Goal: Task Accomplishment & Management: Complete application form

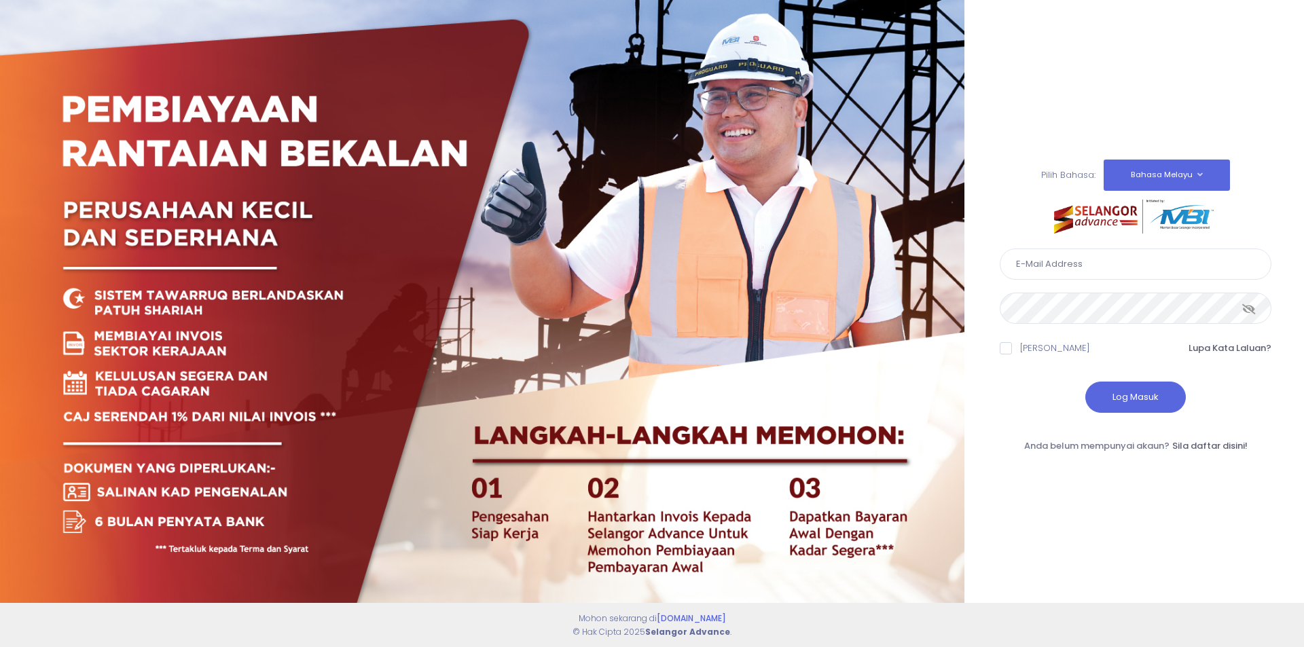
click at [1116, 264] on input "text" at bounding box center [1136, 264] width 272 height 31
type input "kenanganbp3@gmail.com"
click at [1002, 349] on span at bounding box center [1006, 348] width 12 height 12
click at [1020, 349] on input "Ingat Saya" at bounding box center [1024, 346] width 9 height 9
checkbox input "true"
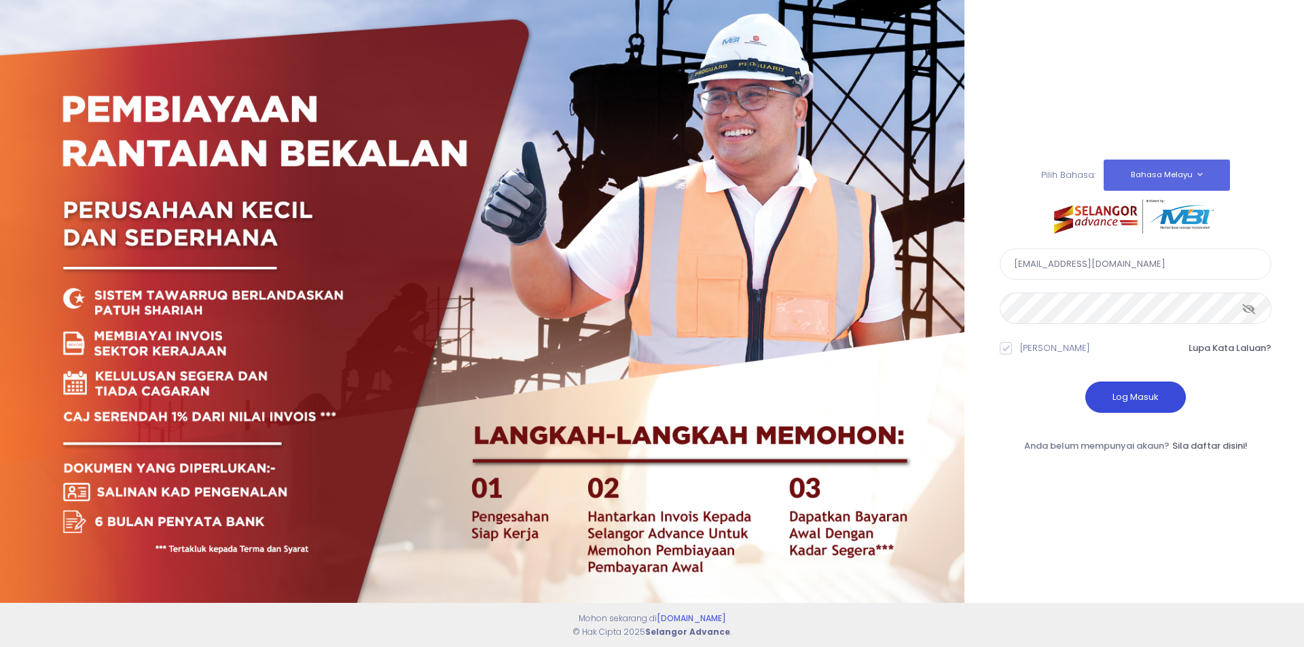
click at [1150, 395] on button "Log Masuk" at bounding box center [1135, 397] width 101 height 31
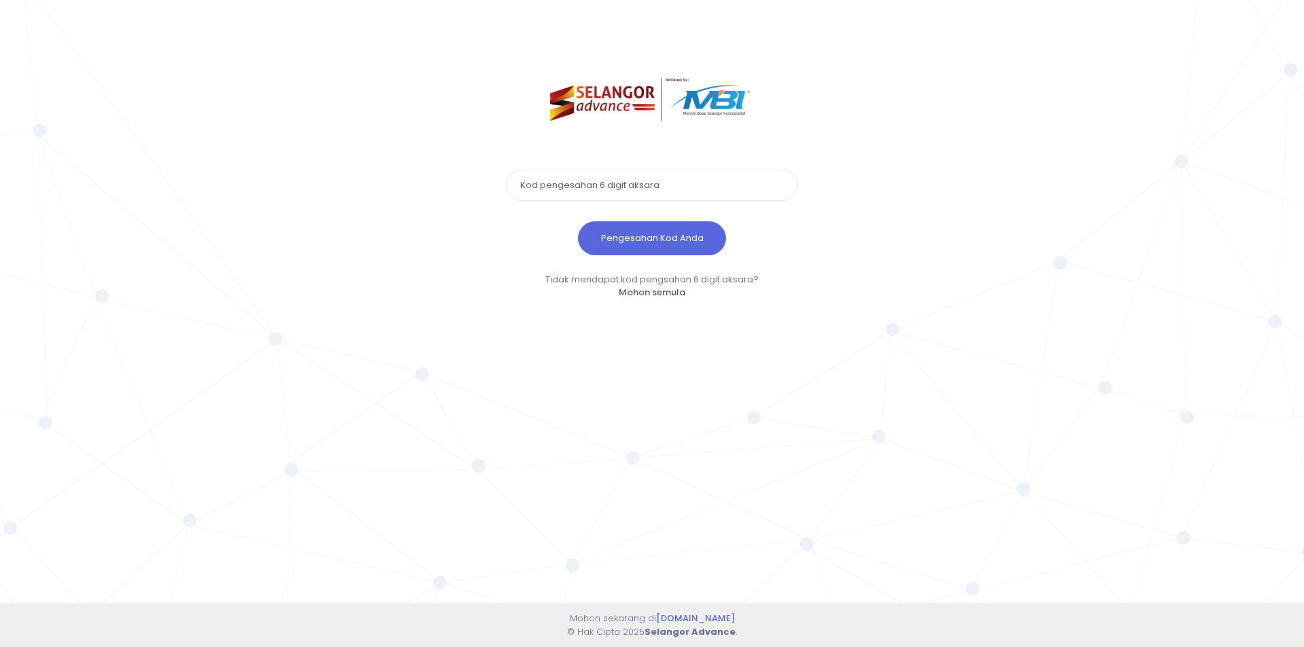
click at [572, 187] on input "text" at bounding box center [652, 185] width 292 height 31
paste input "117443"
type input "117443"
click at [630, 243] on button "Pengesahan Kod Anda" at bounding box center [652, 238] width 148 height 34
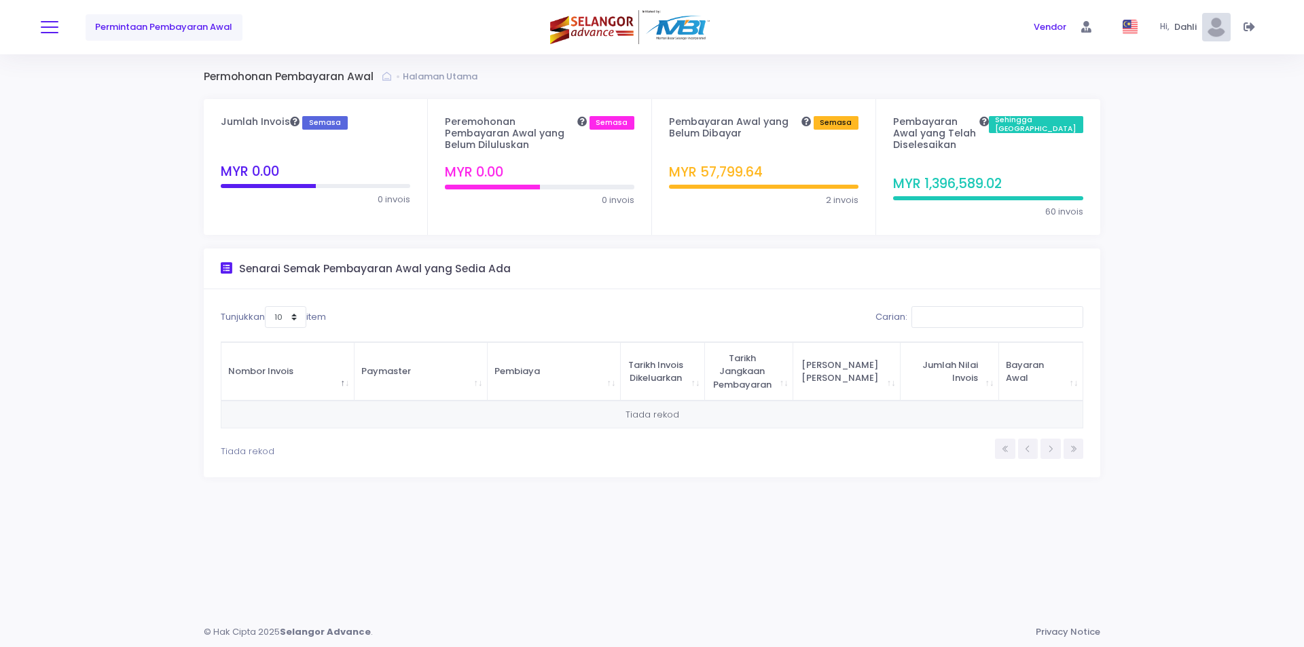
click at [46, 29] on button at bounding box center [50, 27] width 18 height 18
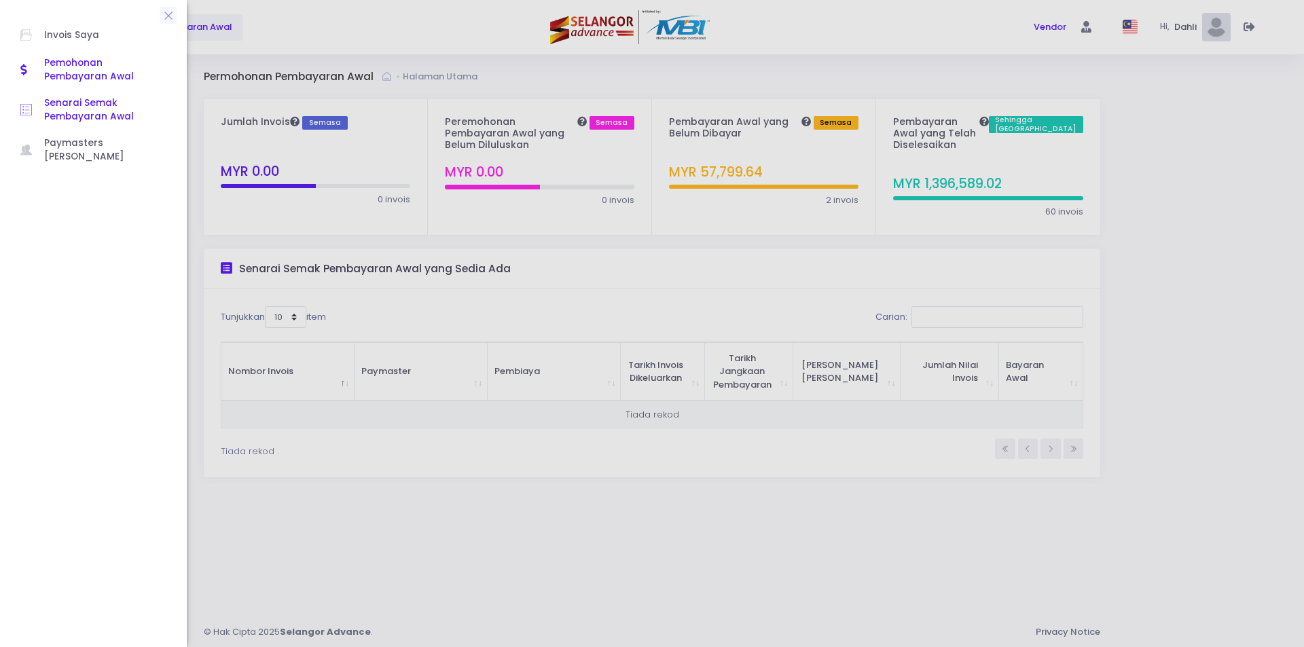
click at [55, 112] on span "Senarai Semak Pembayaran Awal" at bounding box center [105, 110] width 122 height 28
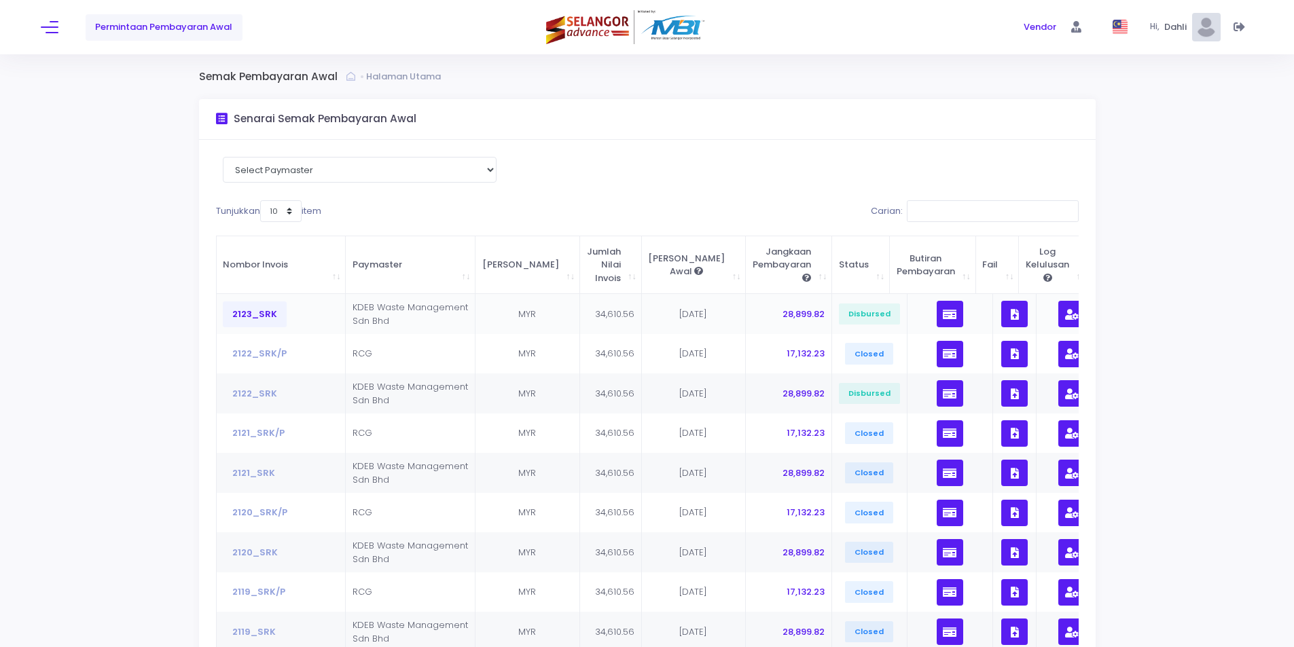
click at [249, 317] on button "2123_SRK" at bounding box center [255, 315] width 64 height 26
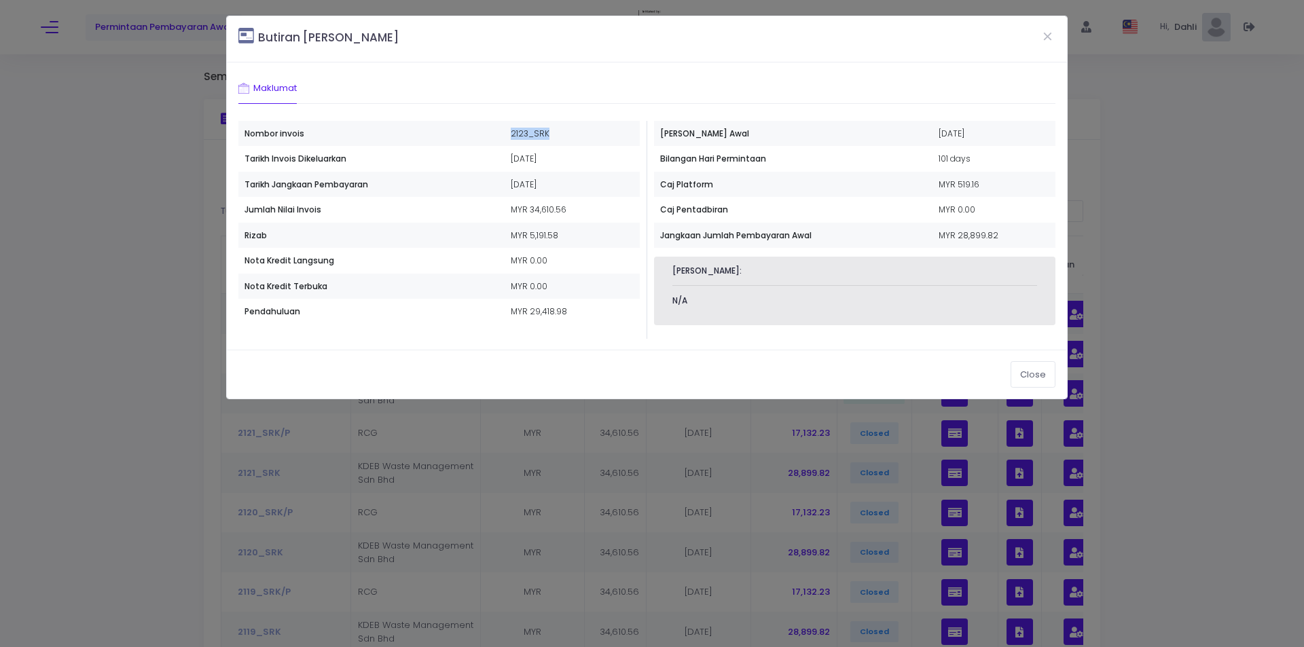
drag, startPoint x: 489, startPoint y: 131, endPoint x: 545, endPoint y: 138, distance: 56.8
click at [545, 138] on td "2123_SRK" at bounding box center [571, 134] width 135 height 26
copy td "2123_SRK"
click at [504, 126] on td "2123_SRK" at bounding box center [571, 134] width 135 height 26
click at [504, 131] on td "2123_SRK" at bounding box center [571, 134] width 135 height 26
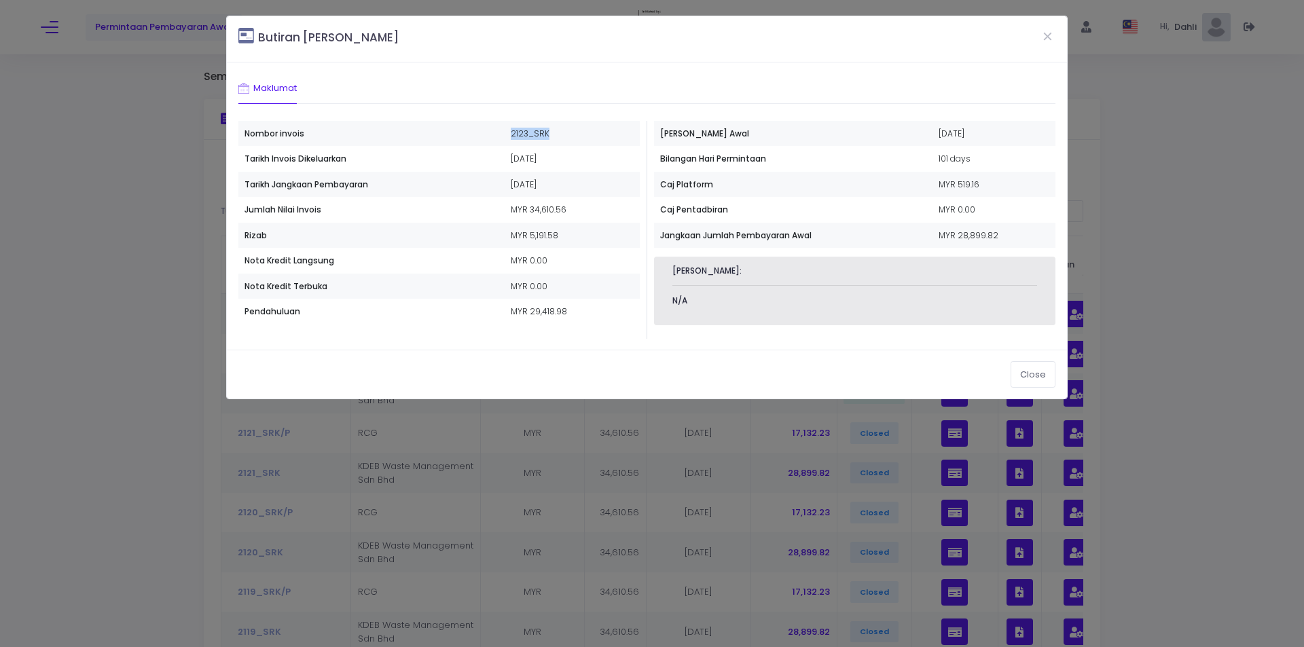
drag, startPoint x: 488, startPoint y: 132, endPoint x: 541, endPoint y: 132, distance: 52.3
click at [541, 132] on td "2123_SRK" at bounding box center [571, 134] width 135 height 26
copy td "2123_SRK"
drag, startPoint x: 1047, startPoint y: 37, endPoint x: 933, endPoint y: 73, distance: 119.0
click at [1047, 37] on button "Close" at bounding box center [1048, 35] width 34 height 35
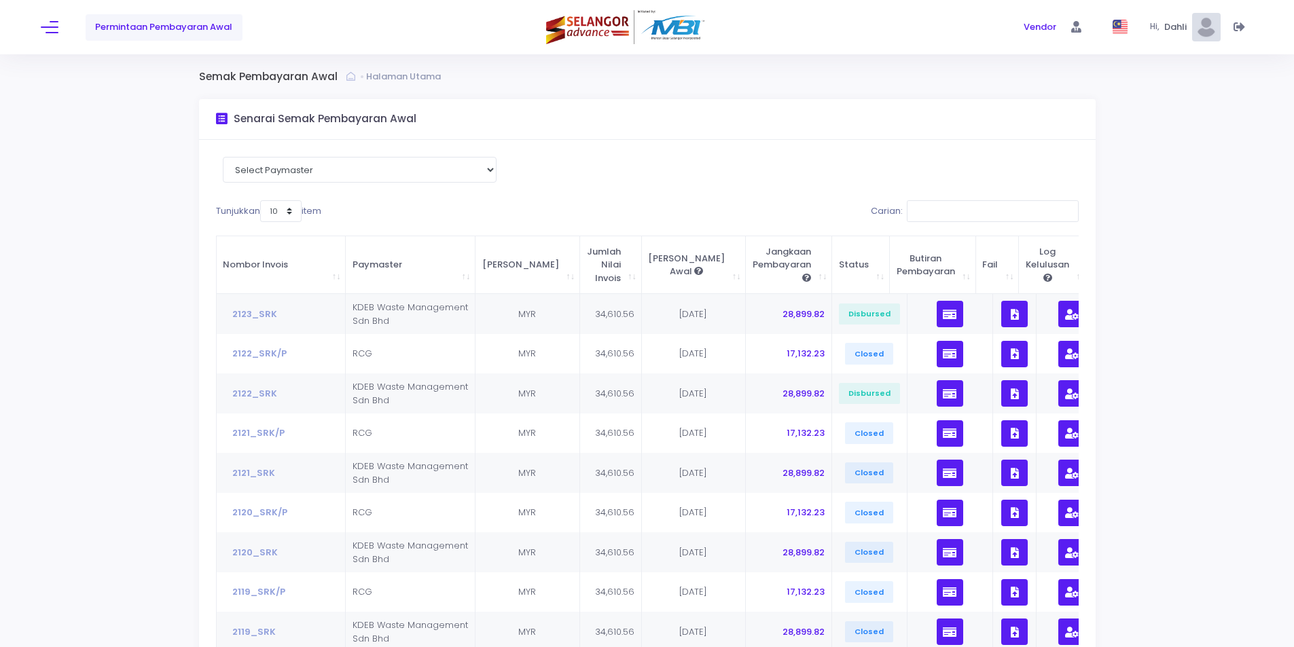
click at [120, 21] on span "Permintaan Pembayaran Awal" at bounding box center [163, 27] width 137 height 14
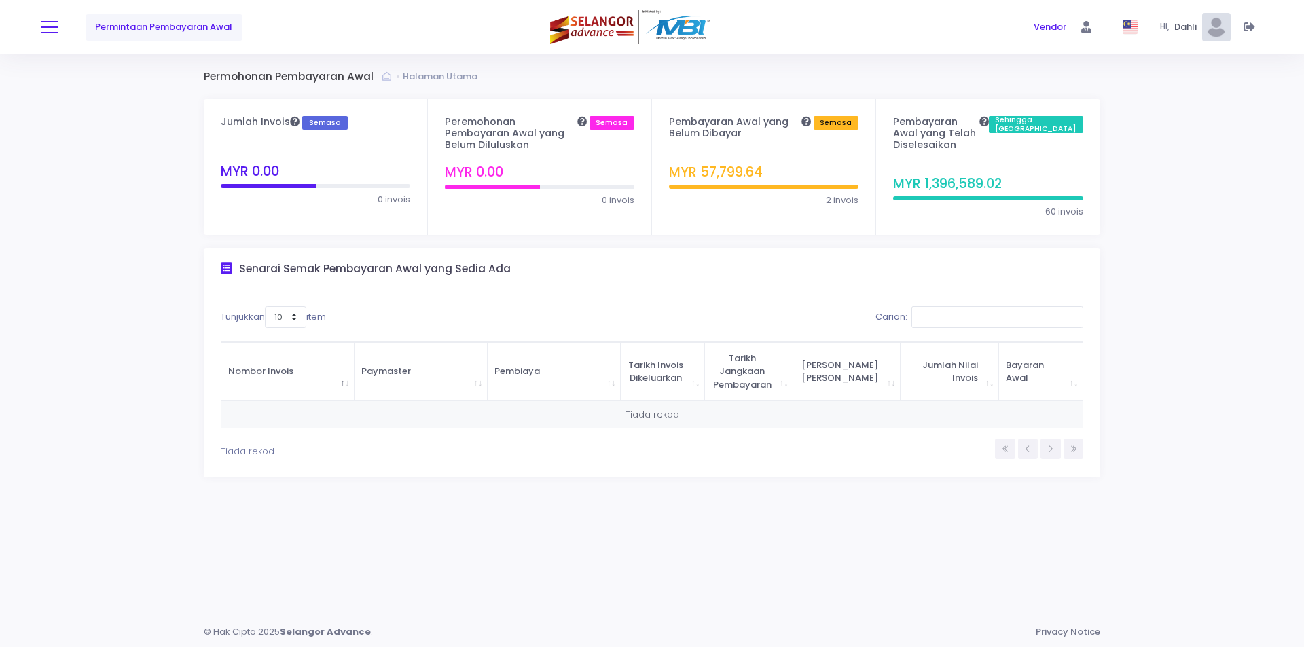
click at [48, 25] on button at bounding box center [50, 27] width 18 height 18
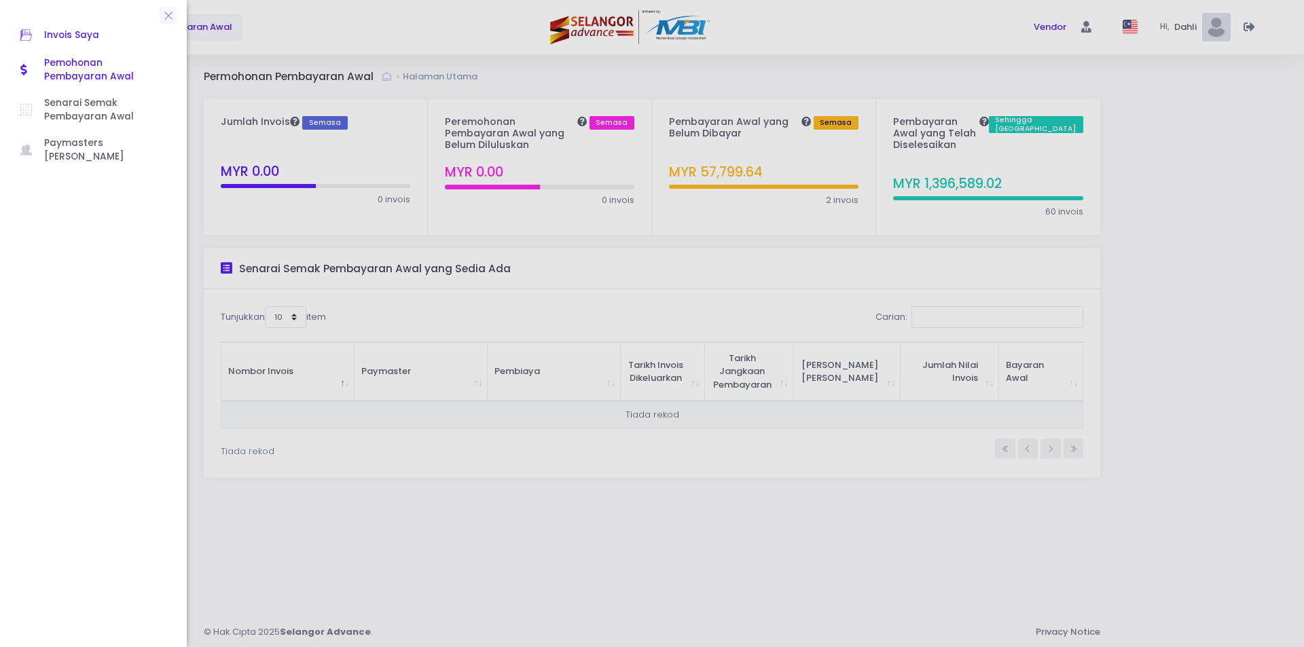
click at [64, 41] on span "Invois Saya" at bounding box center [105, 35] width 122 height 18
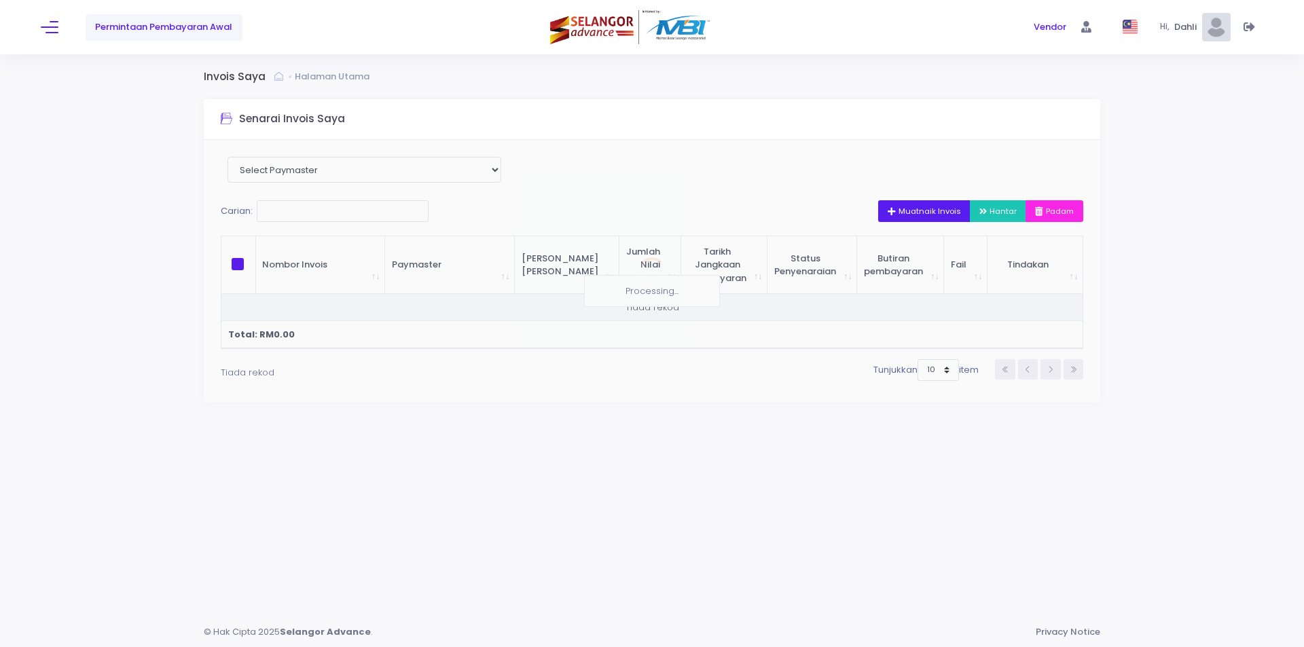
click at [914, 213] on div "Select Paymaster KDEB Waste Management Sdn Bhd RCG Carian: Muatnaik Invois Hant…" at bounding box center [652, 271] width 896 height 263
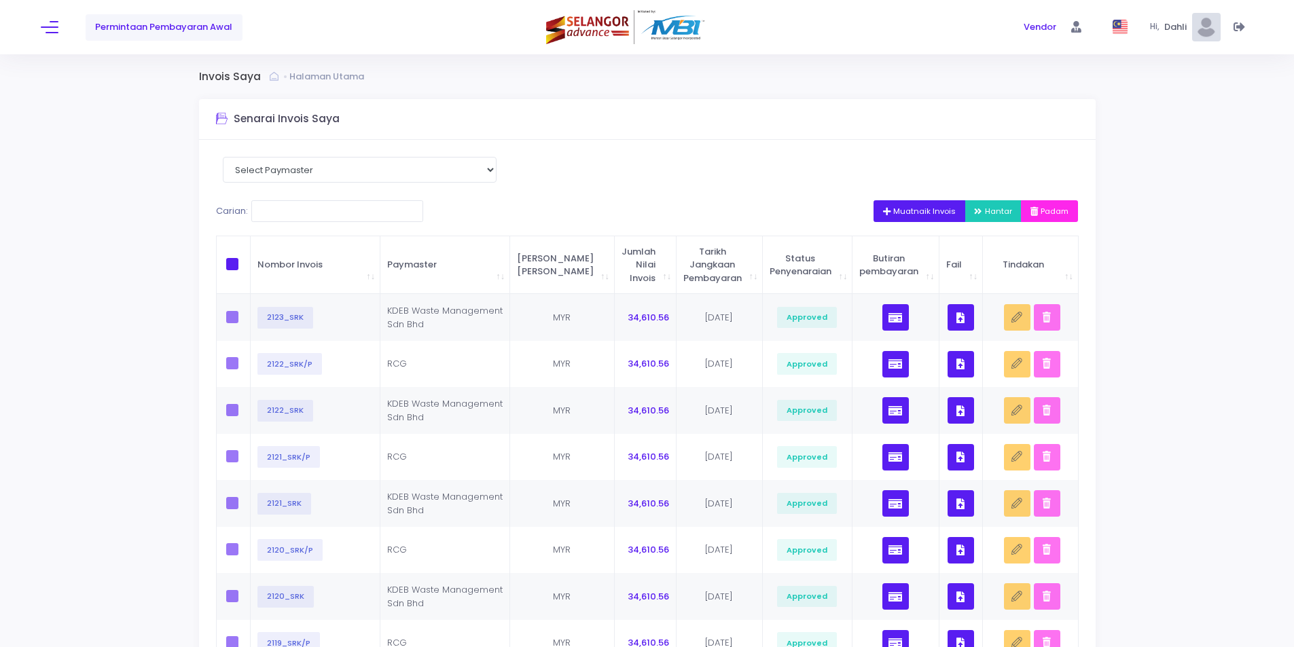
click at [915, 209] on span "Muatnaik Invois" at bounding box center [919, 211] width 73 height 11
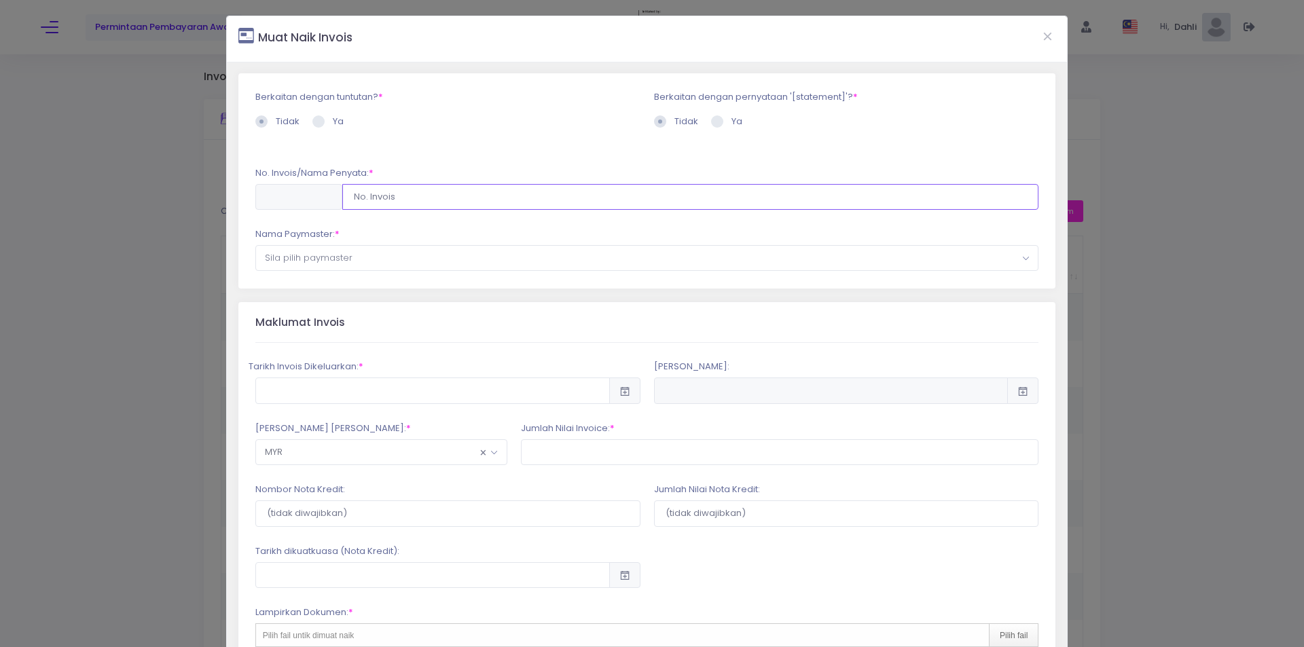
click at [388, 194] on input "text" at bounding box center [690, 197] width 697 height 26
click at [611, 239] on div "Nama Paymaster: * --Sila pilih Paymaster-- KDEB Waste Management Sdn Bhd (Funde…" at bounding box center [647, 249] width 784 height 43
click at [417, 198] on input "text" at bounding box center [690, 197] width 697 height 26
drag, startPoint x: 397, startPoint y: 196, endPoint x: 327, endPoint y: 198, distance: 70.7
click at [327, 198] on div "2112_SRK/P" at bounding box center [647, 197] width 784 height 26
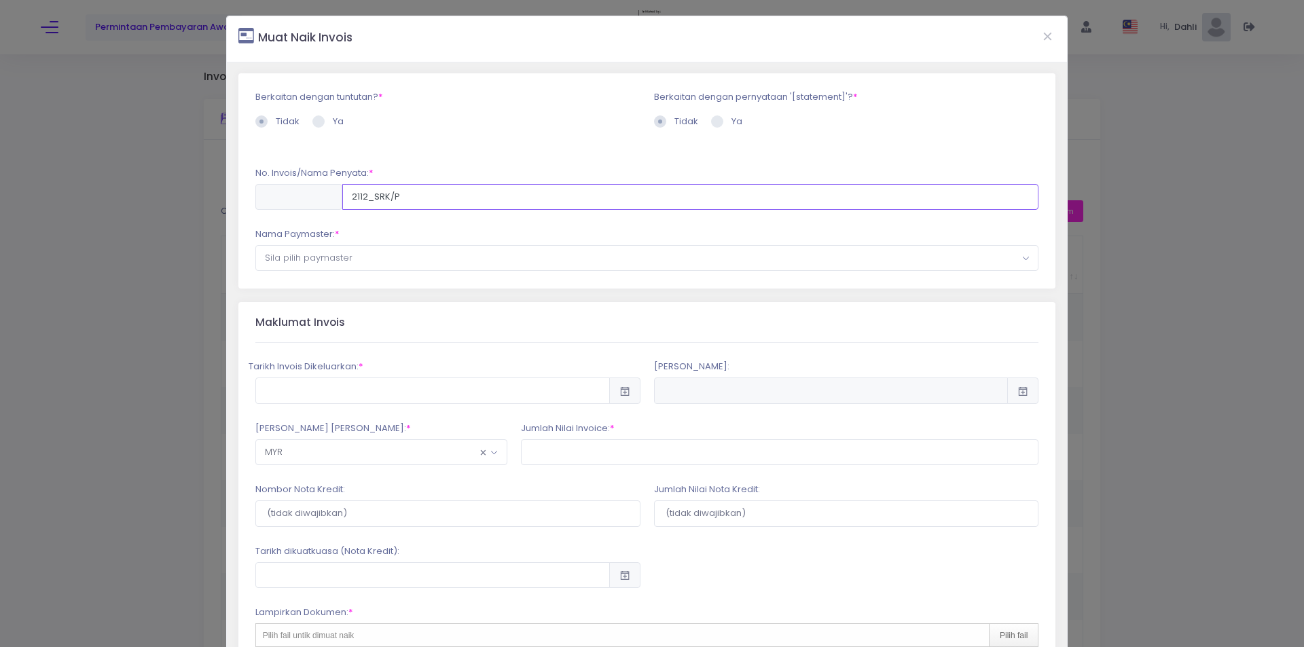
click at [356, 196] on input "2112_SRK/P" at bounding box center [690, 197] width 697 height 26
click at [361, 196] on input "2112_SRK/P" at bounding box center [690, 197] width 697 height 26
click at [365, 196] on input "2112_SRK/P" at bounding box center [690, 197] width 697 height 26
type input "2123_SRK/P"
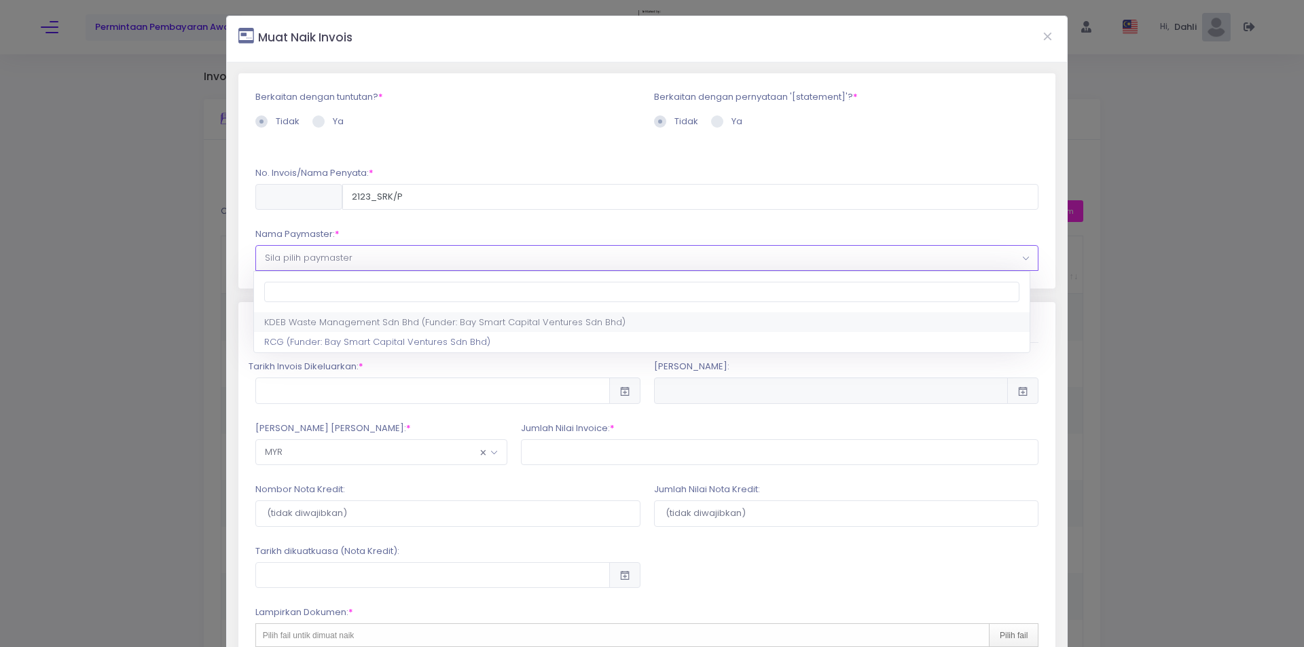
click at [393, 245] on span "Sila pilih paymaster" at bounding box center [647, 258] width 784 height 26
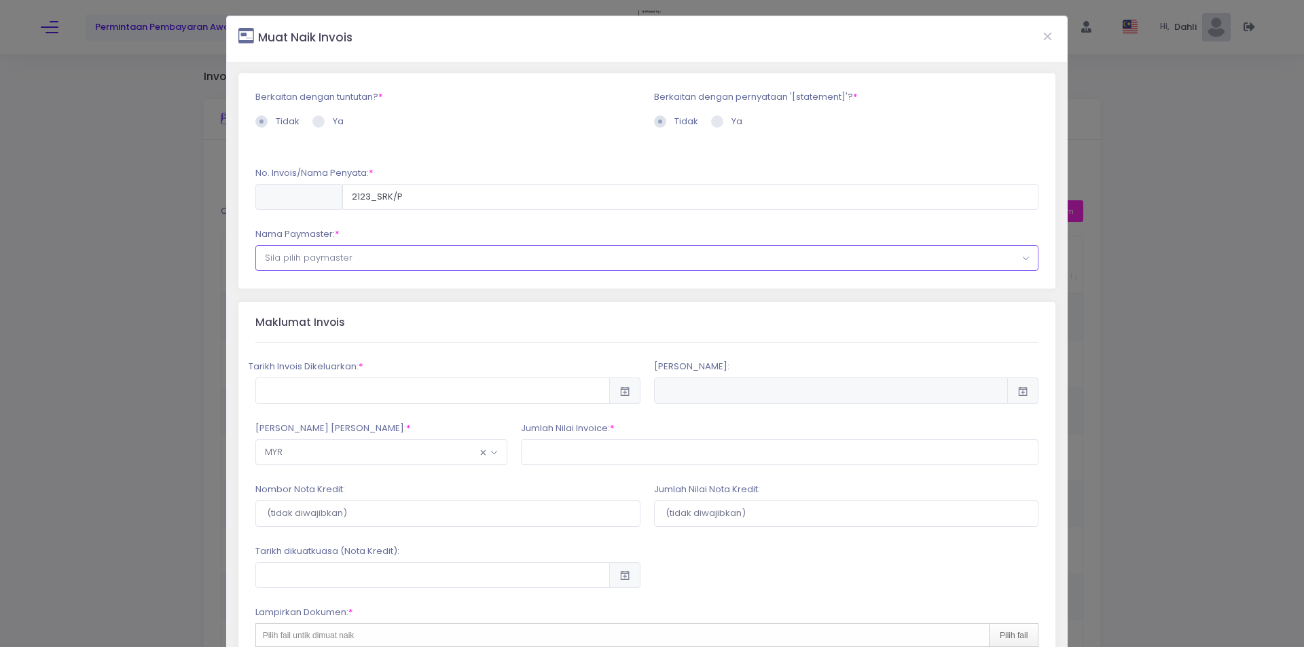
click at [355, 253] on span "Sila pilih paymaster" at bounding box center [647, 258] width 782 height 24
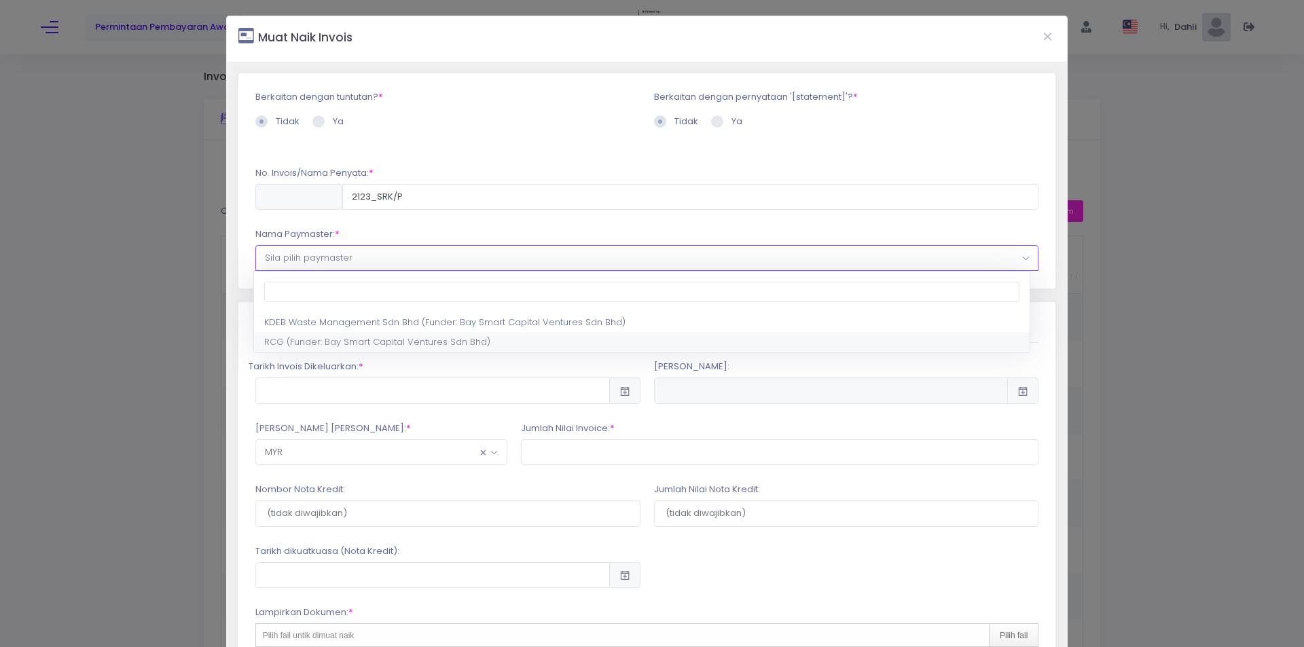
select select "1542,1711,30"
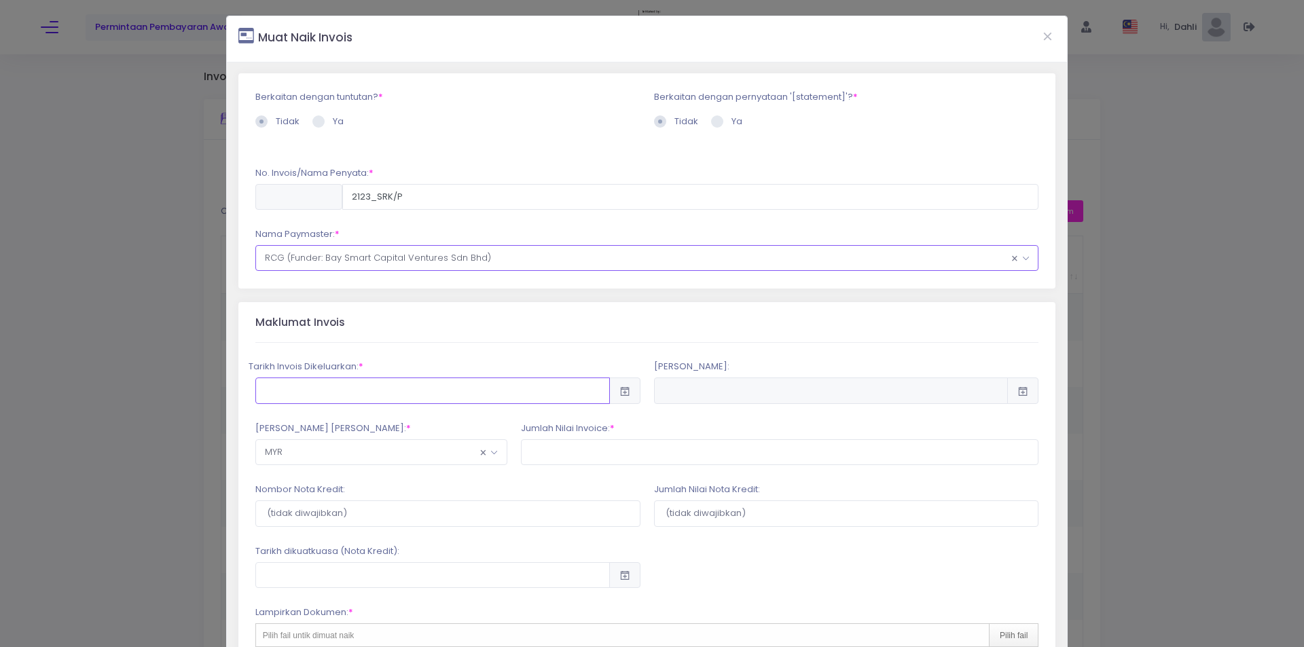
click at [517, 400] on input "text" at bounding box center [432, 391] width 355 height 26
click at [446, 422] on th at bounding box center [443, 423] width 24 height 24
click at [1036, 31] on button "Close" at bounding box center [1048, 35] width 34 height 35
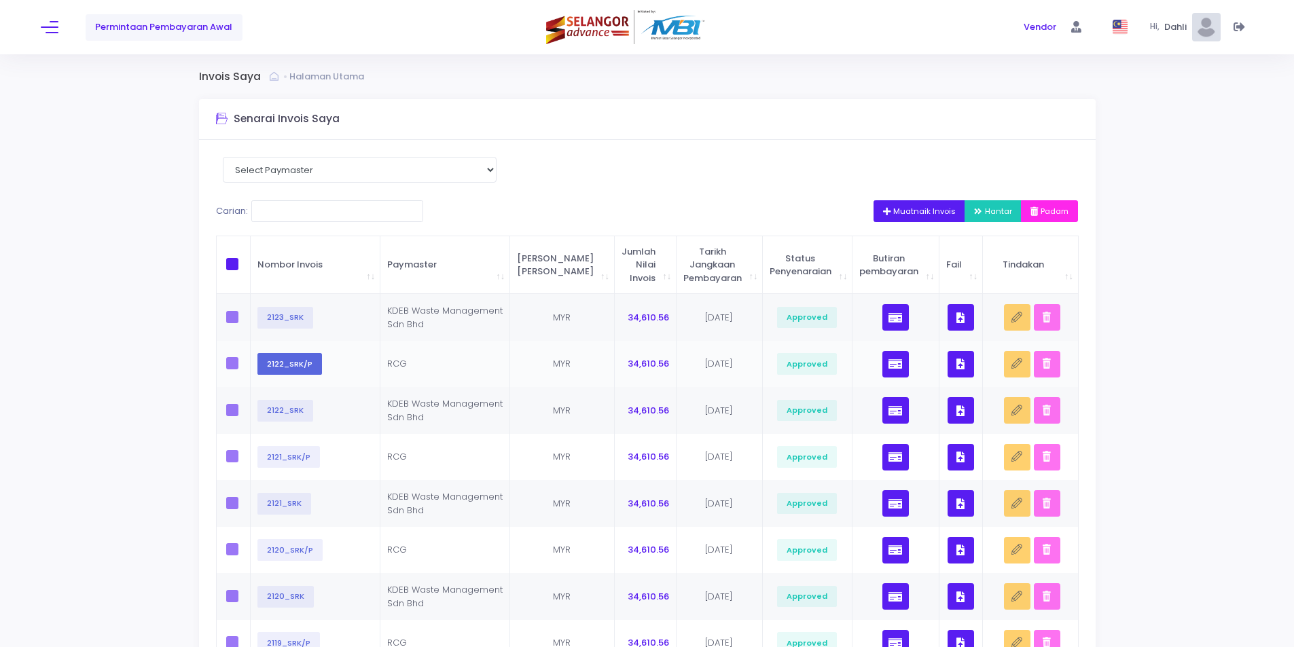
click at [284, 363] on button "2122_SRK/P" at bounding box center [289, 364] width 65 height 22
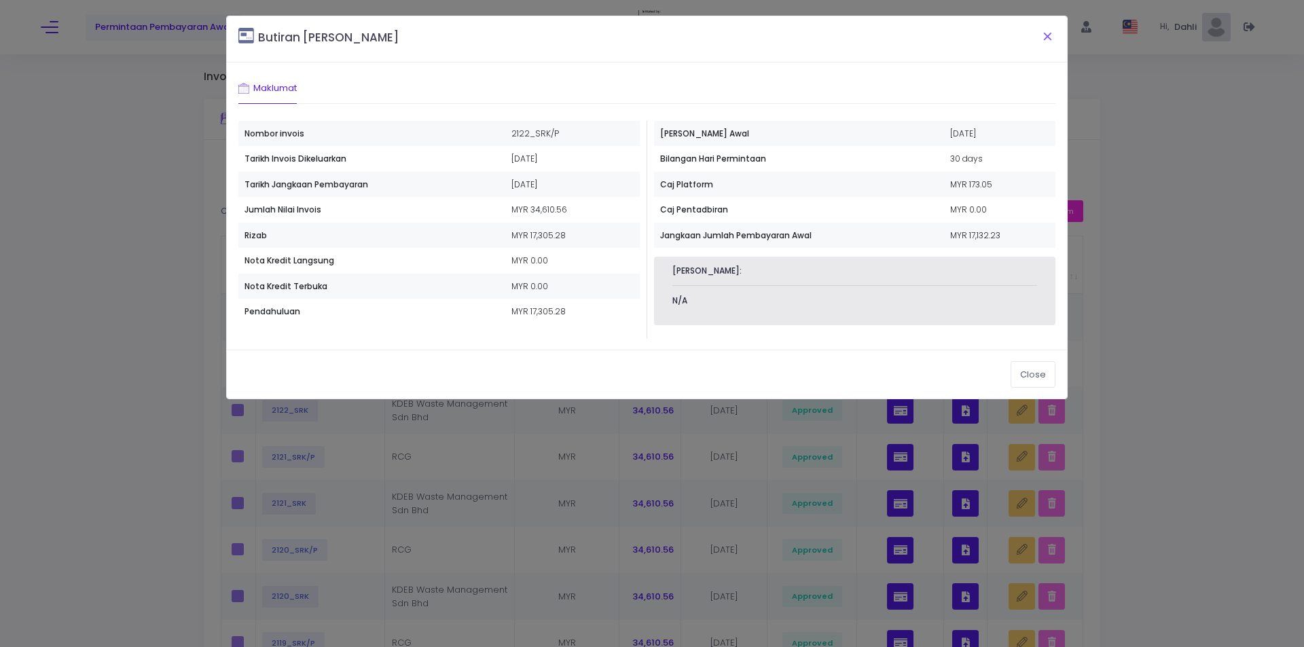
click at [1051, 33] on button "Close" at bounding box center [1048, 35] width 34 height 35
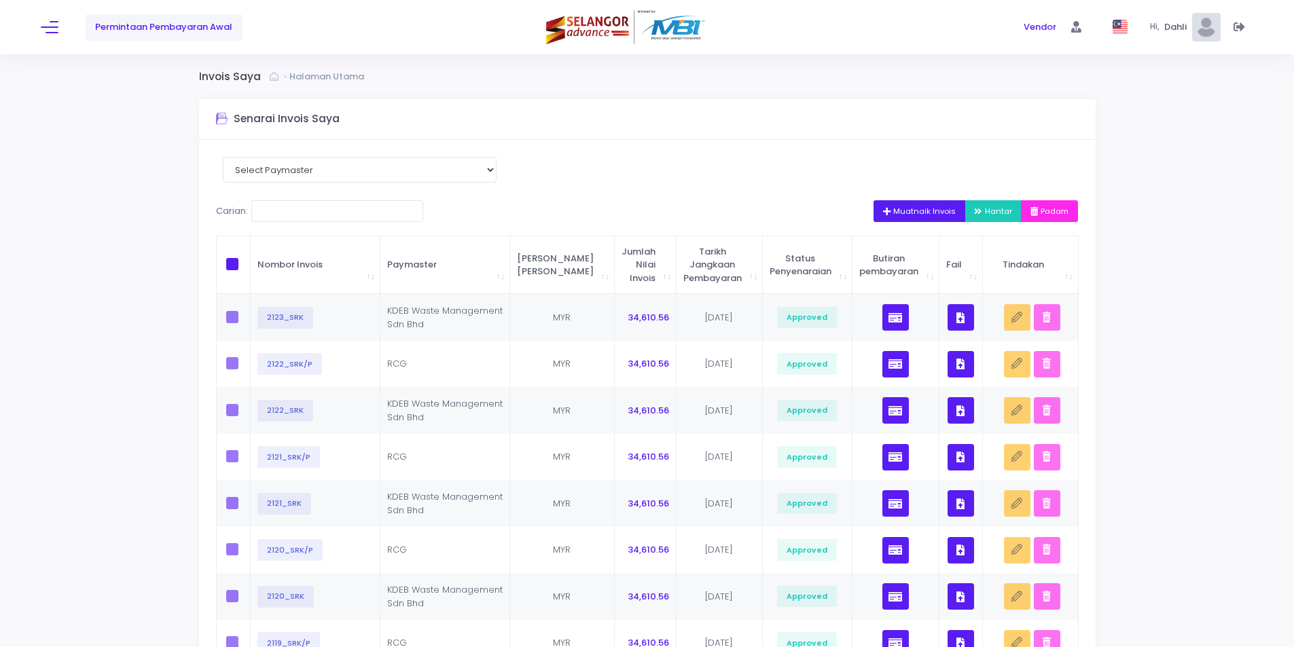
click at [904, 200] on button "Muatnaik Invois" at bounding box center [919, 211] width 92 height 22
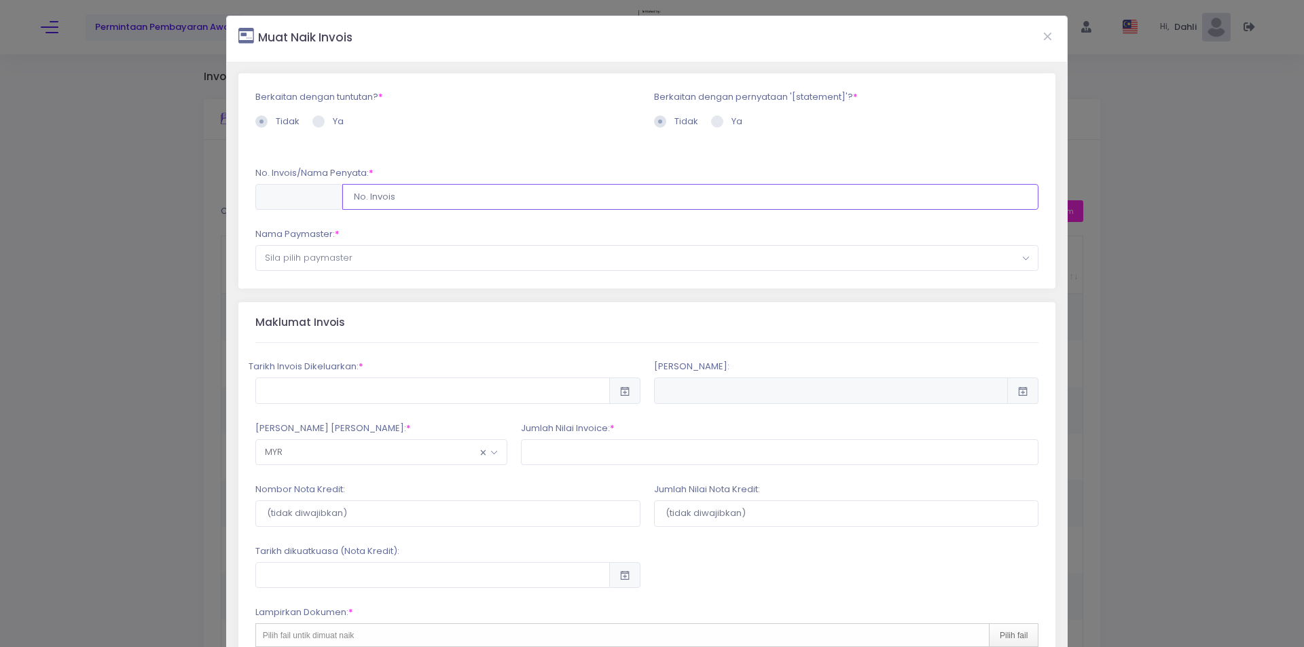
click at [378, 200] on input "2122_SRK/P" at bounding box center [690, 197] width 697 height 26
click at [363, 197] on input "2122_SRK/P" at bounding box center [690, 197] width 697 height 26
type input "2123_SRK/P"
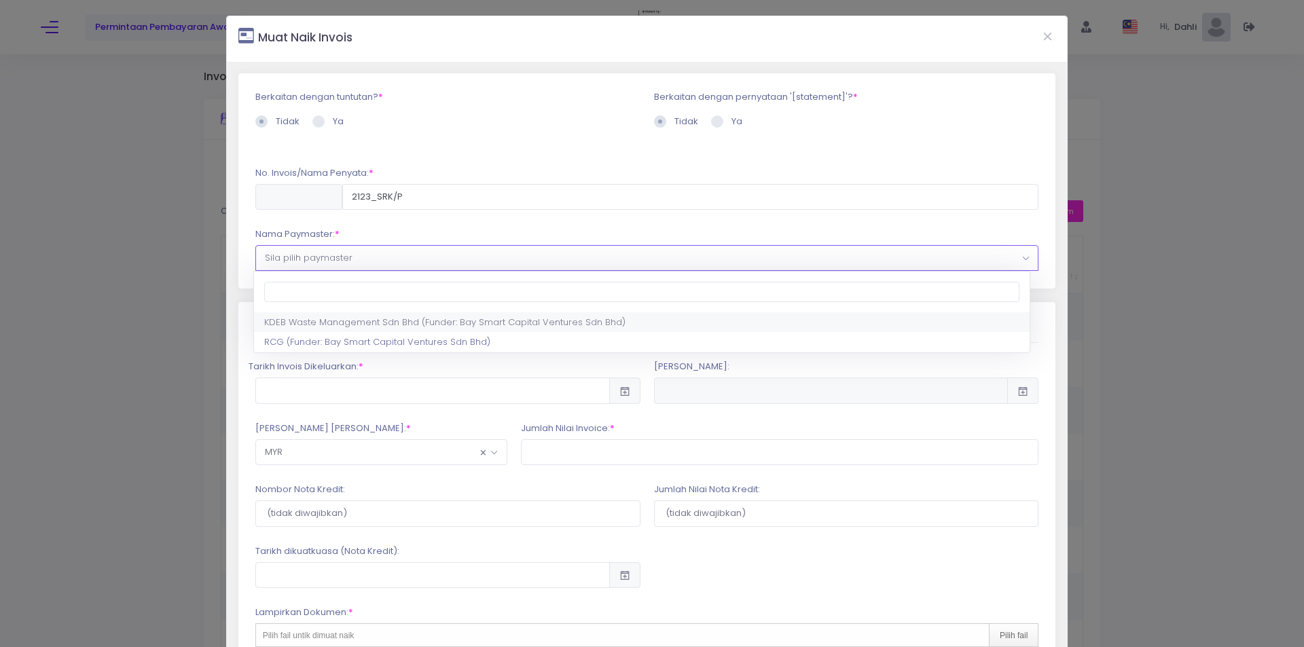
click at [361, 252] on span "Sila pilih paymaster" at bounding box center [647, 258] width 782 height 24
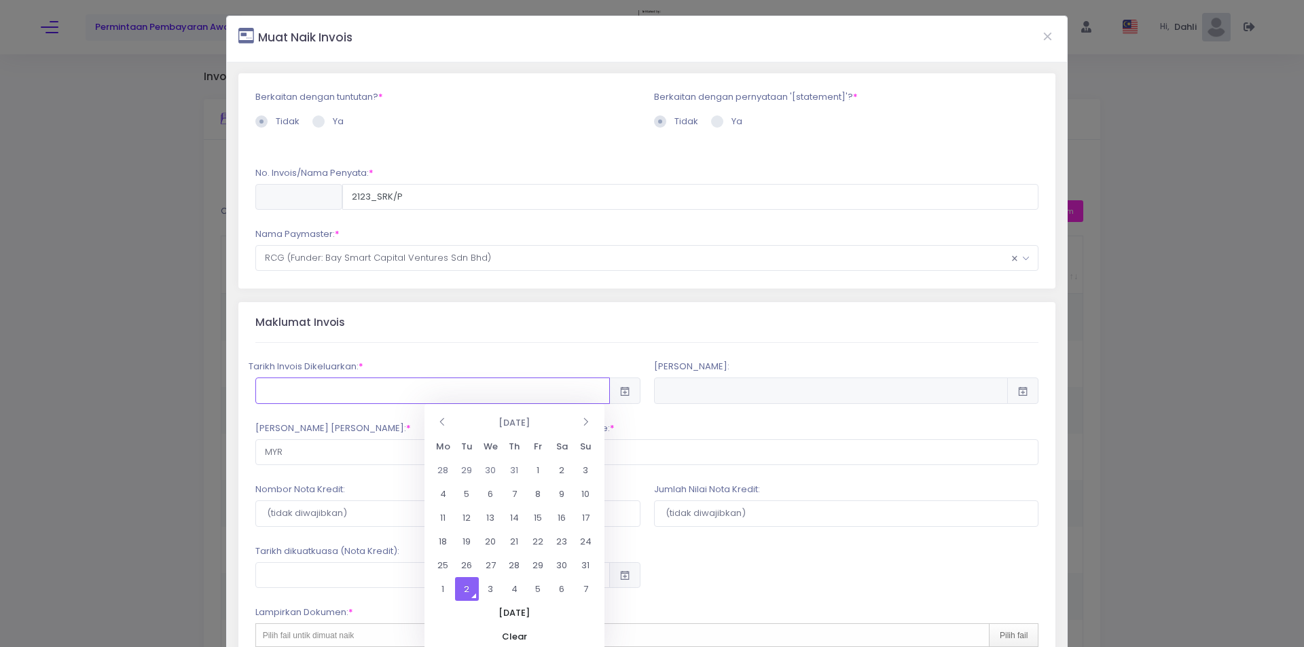
click at [355, 391] on input "31 July 2025" at bounding box center [432, 391] width 355 height 26
click at [585, 564] on td "31" at bounding box center [586, 566] width 24 height 24
type input "2025-08-31"
type input "2025-09-30"
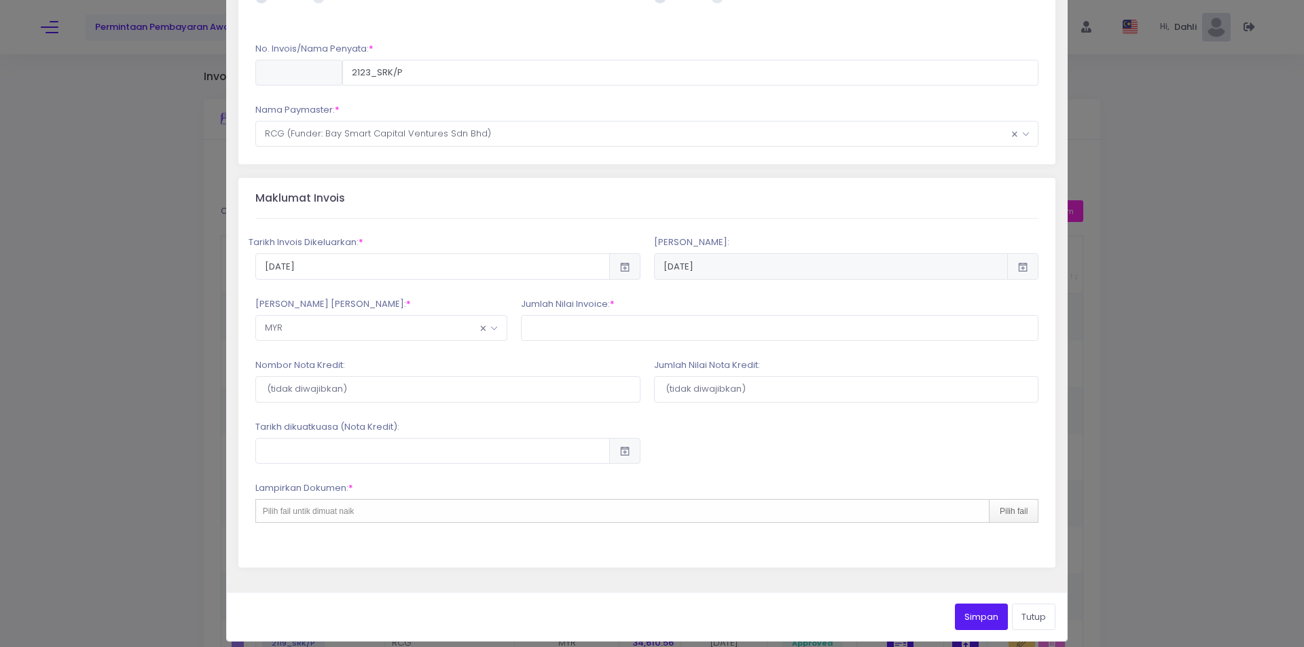
scroll to position [134, 0]
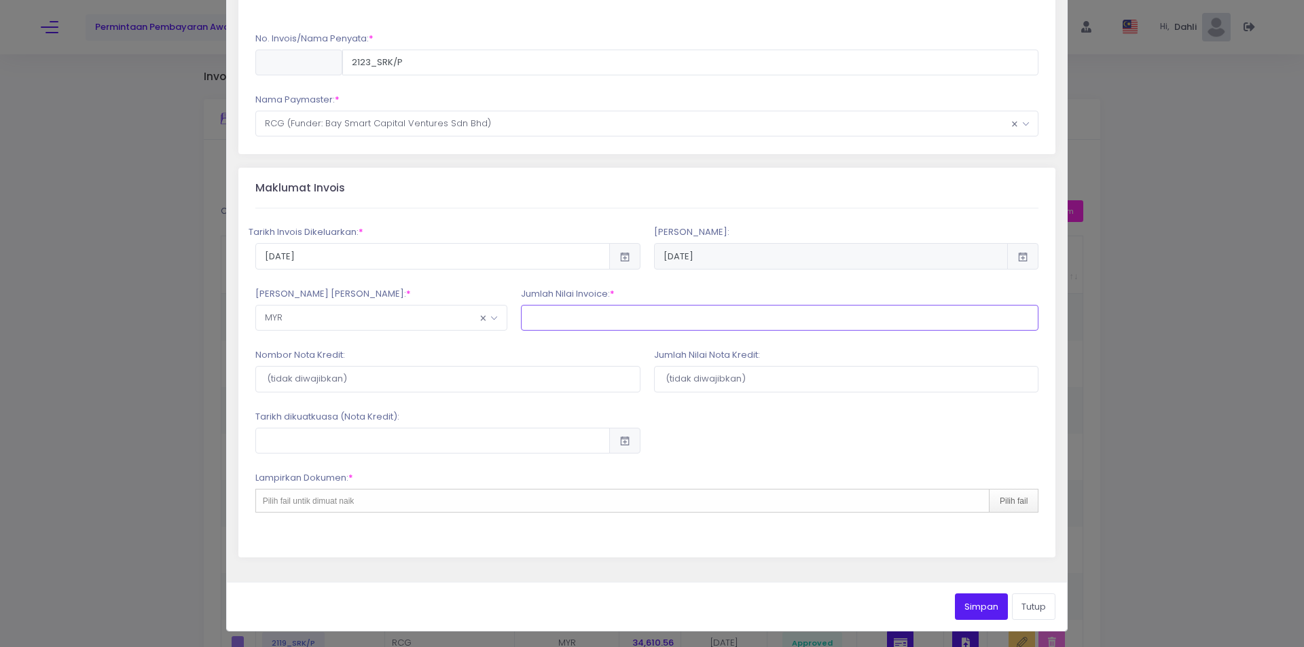
click at [588, 307] on input "text" at bounding box center [780, 318] width 518 height 26
type input "34,610.56"
click at [493, 492] on div "Pilih fail untik dimuat naik Pilih fail" at bounding box center [647, 501] width 784 height 24
type input "C:\fakepath\2123_SRK.pdf"
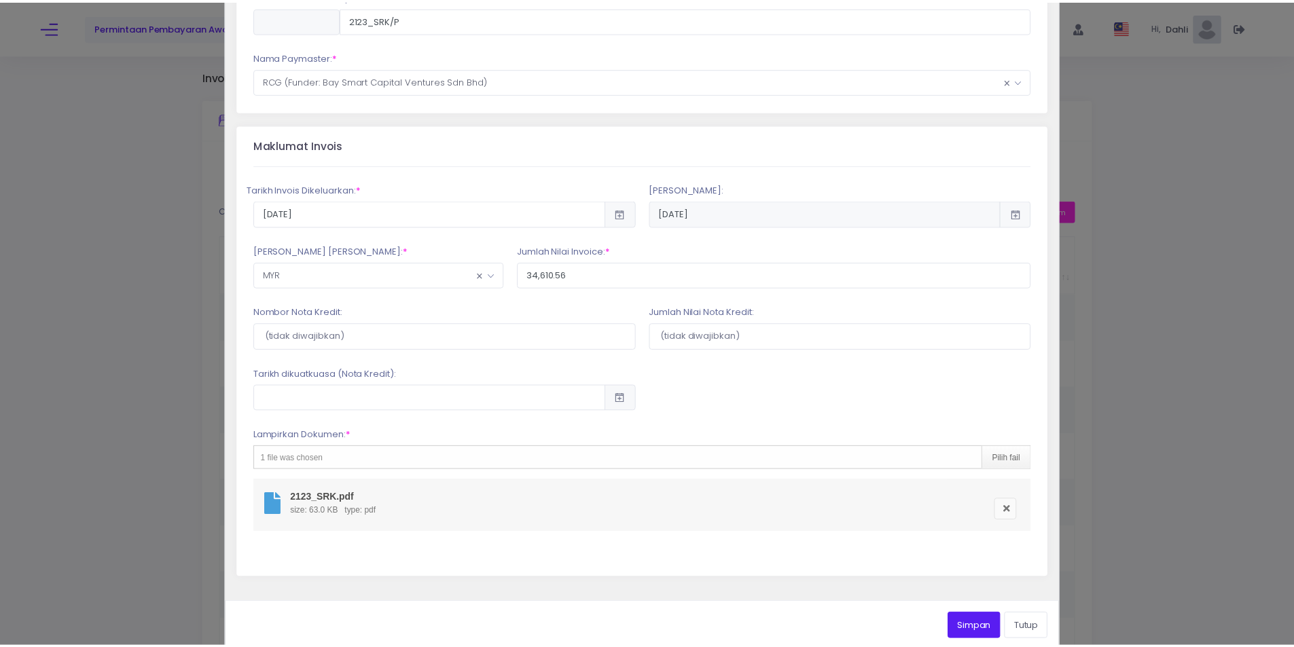
scroll to position [198, 0]
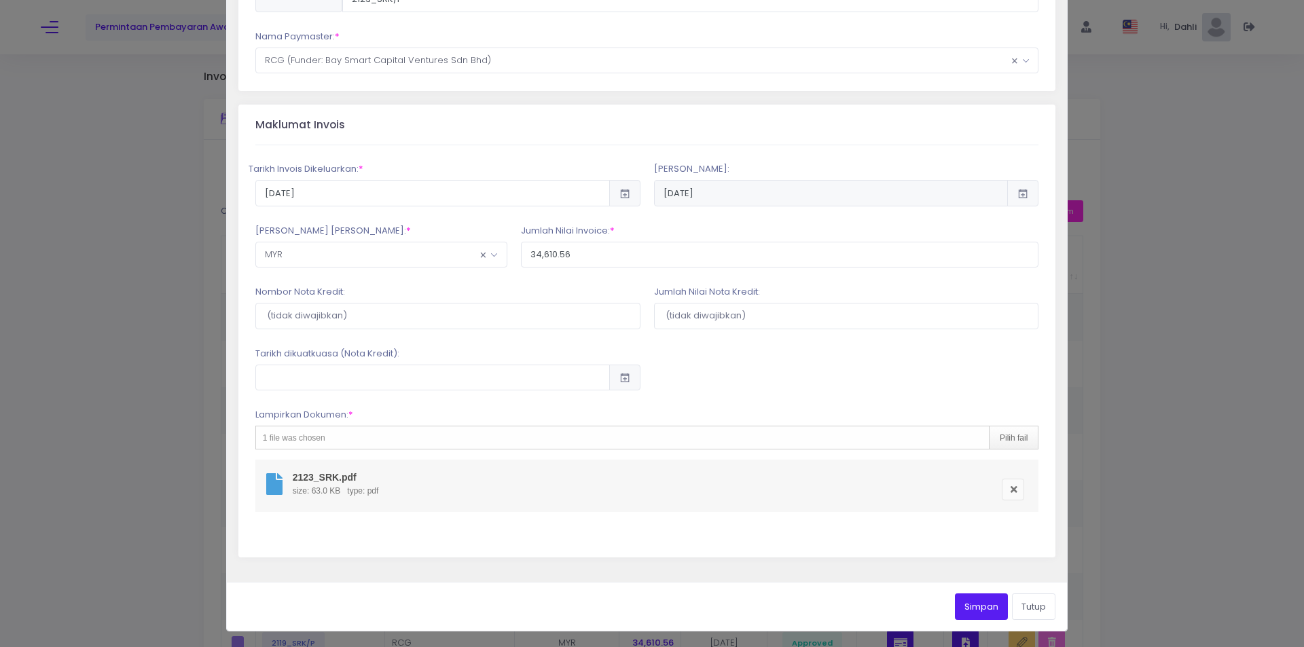
click at [975, 602] on button "Simpan" at bounding box center [981, 607] width 53 height 26
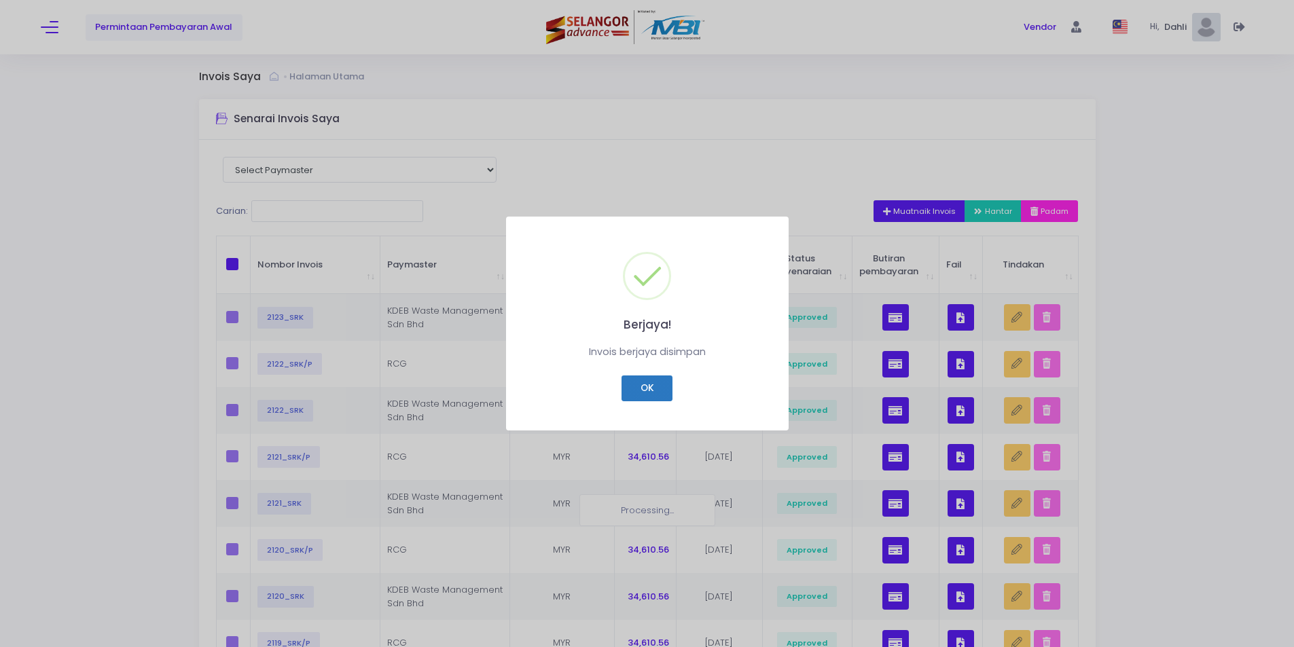
click at [639, 385] on button "OK" at bounding box center [646, 389] width 51 height 26
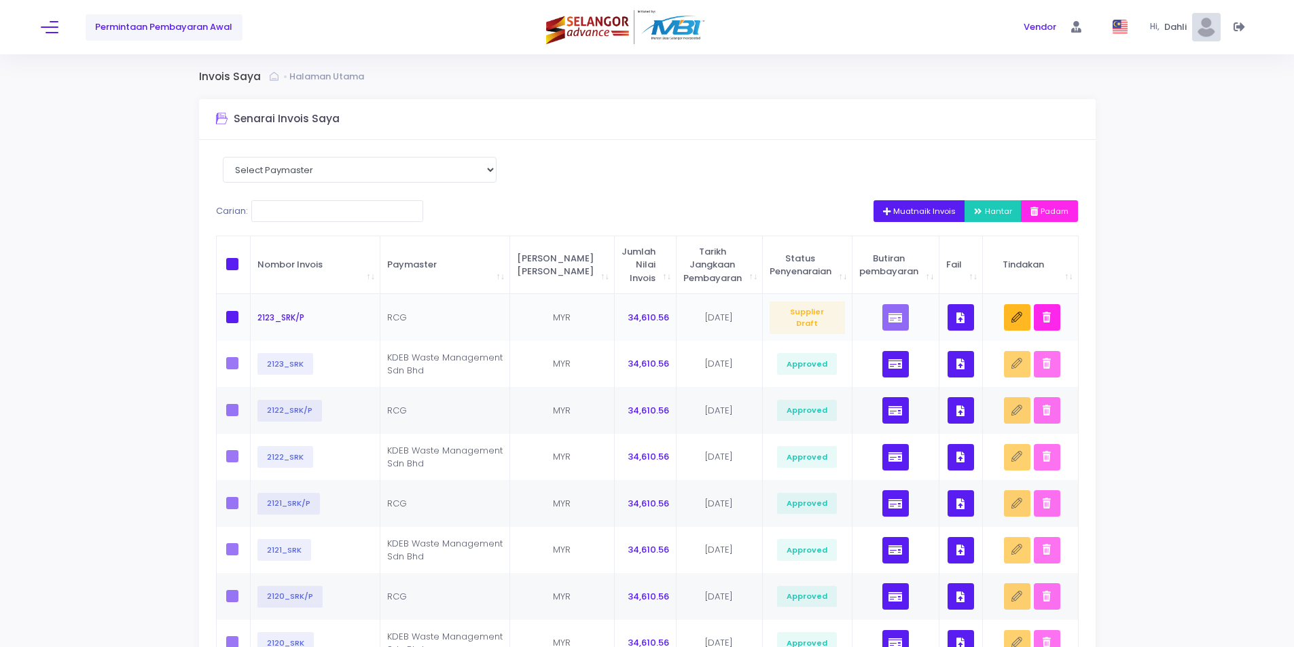
click at [225, 313] on td at bounding box center [234, 317] width 35 height 47
click at [997, 211] on span "Hantar" at bounding box center [993, 211] width 38 height 11
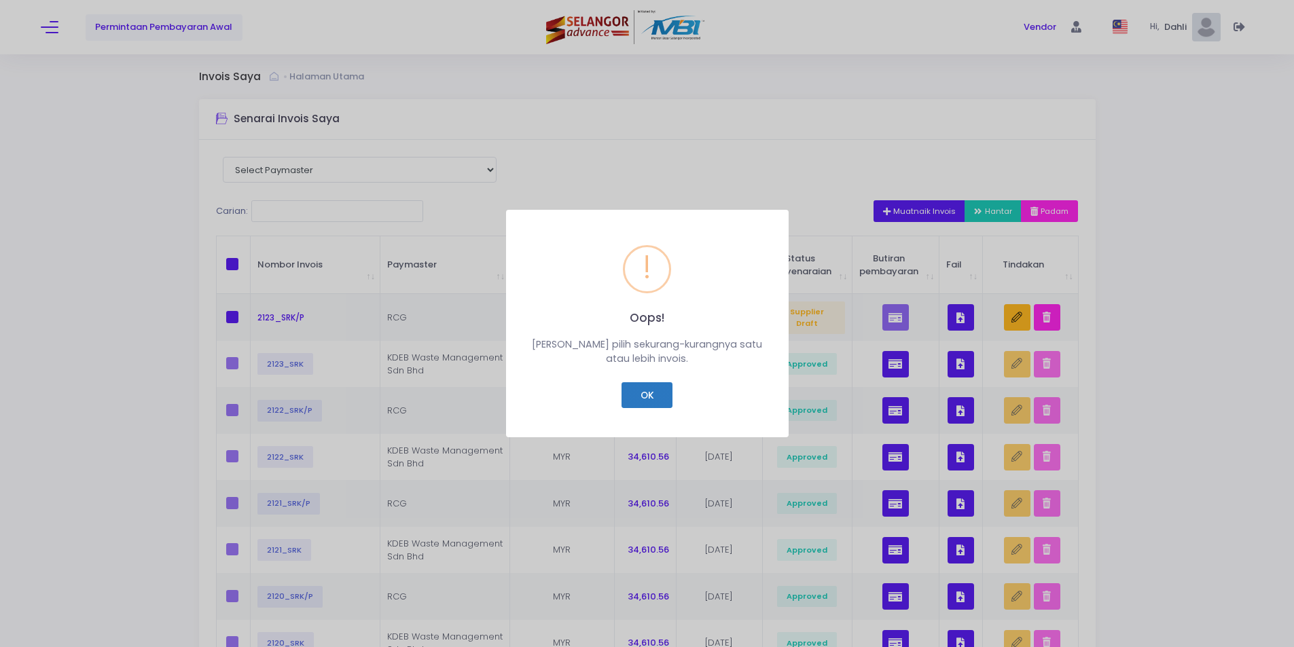
click at [648, 397] on button "OK" at bounding box center [646, 395] width 51 height 26
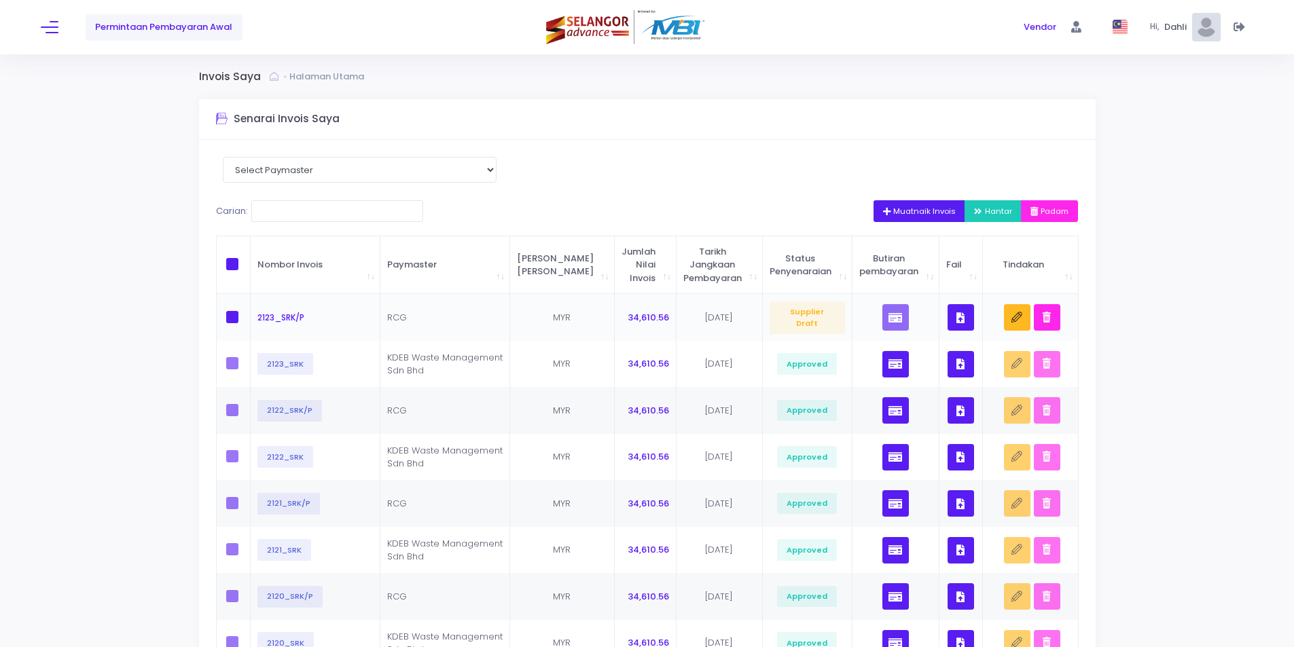
click at [230, 315] on span at bounding box center [232, 317] width 12 height 12
click at [247, 315] on input "checkbox" at bounding box center [251, 315] width 9 height 9
checkbox input "true"
click at [990, 210] on span "Hantar" at bounding box center [993, 211] width 38 height 11
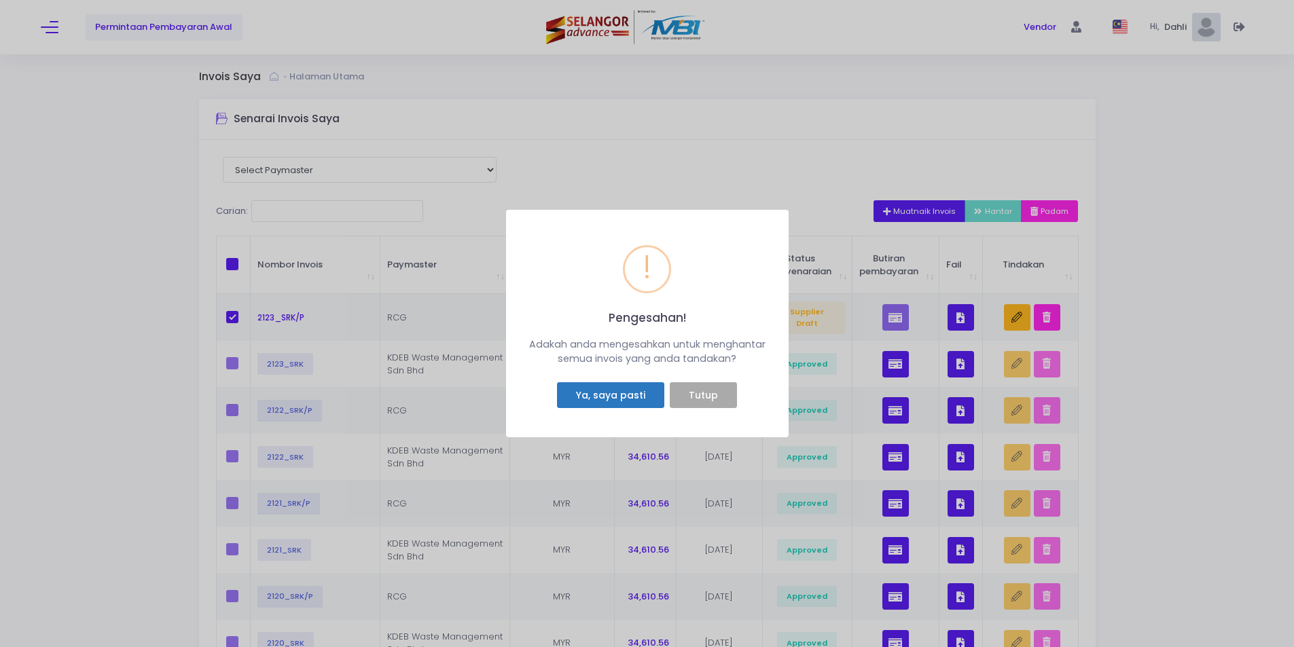
click at [615, 392] on button "Ya, saya pasti" at bounding box center [610, 395] width 107 height 26
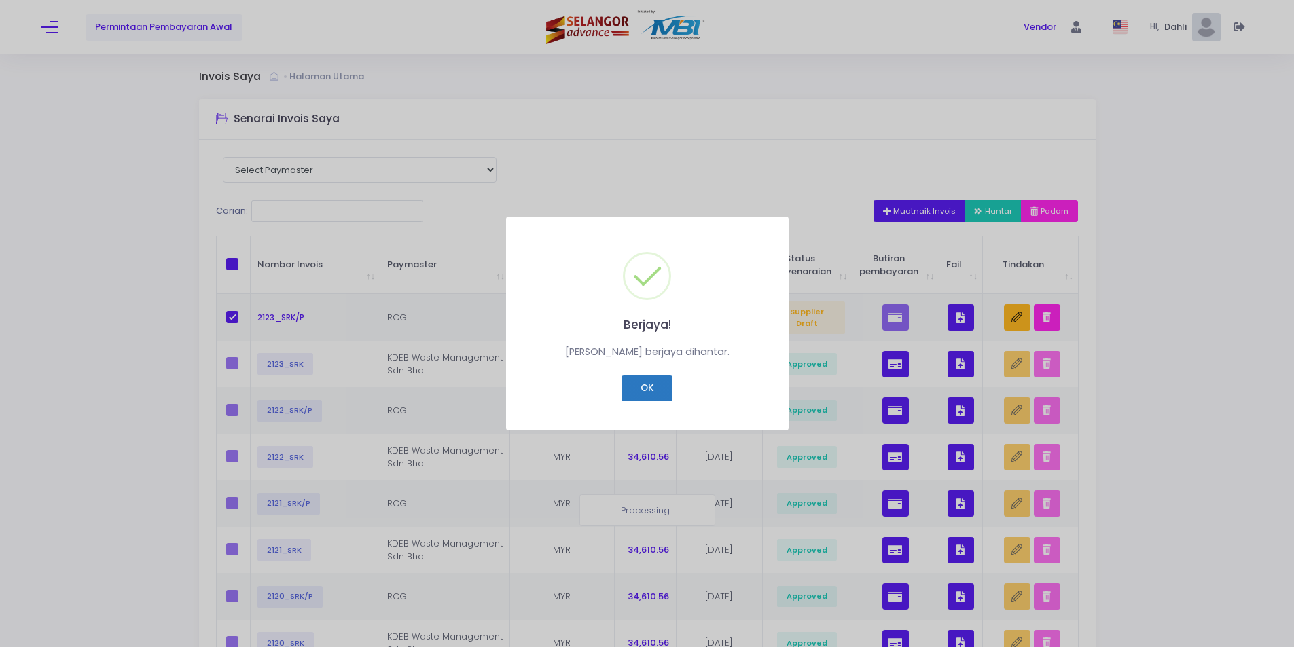
click at [644, 385] on button "OK" at bounding box center [646, 389] width 51 height 26
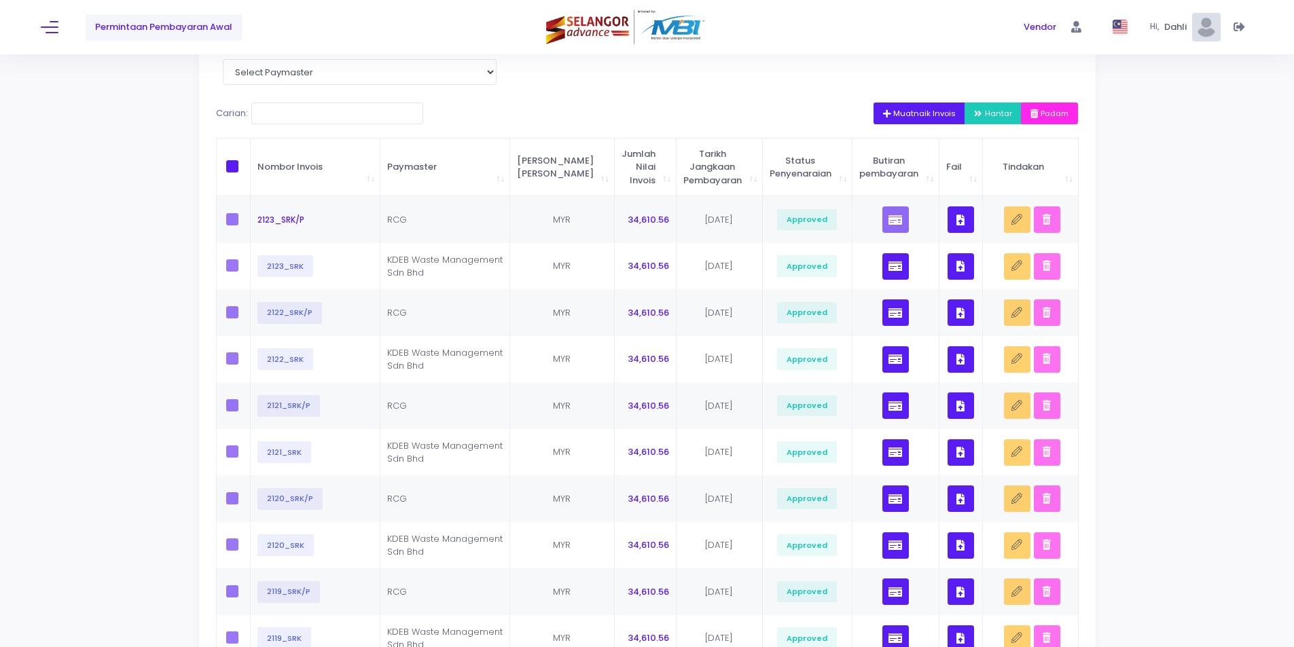
scroll to position [0, 0]
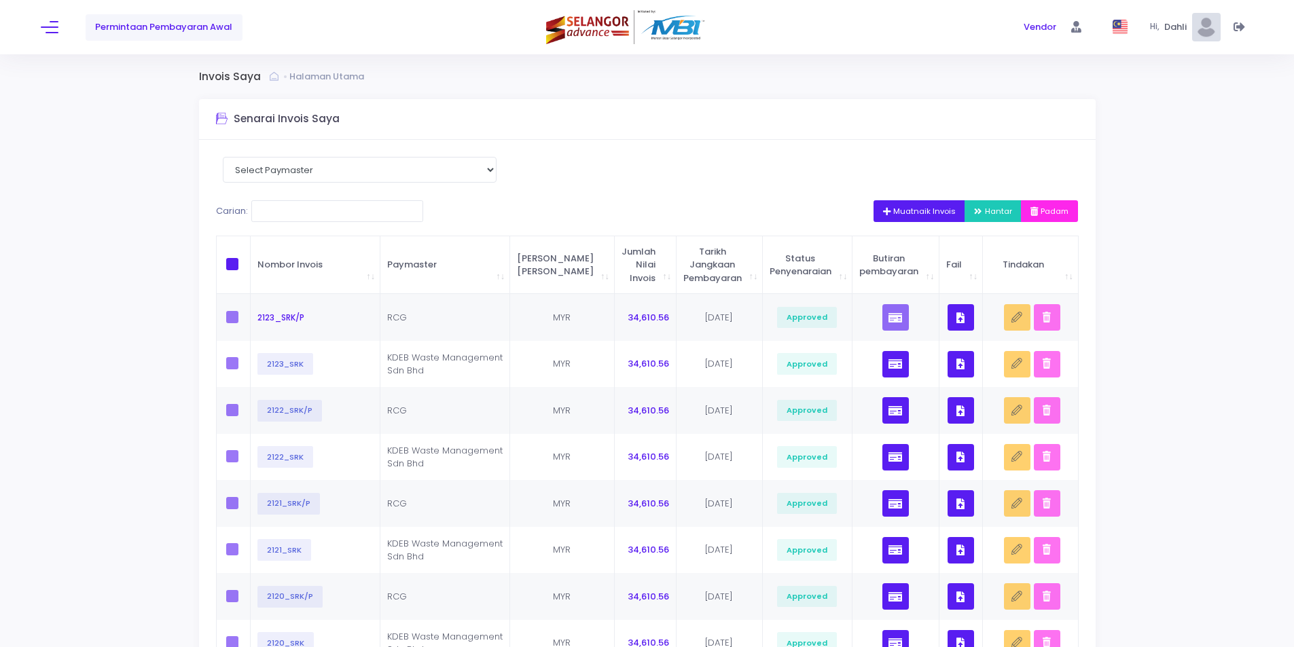
click at [152, 31] on span "Permintaan Pembayaran Awal" at bounding box center [163, 27] width 137 height 14
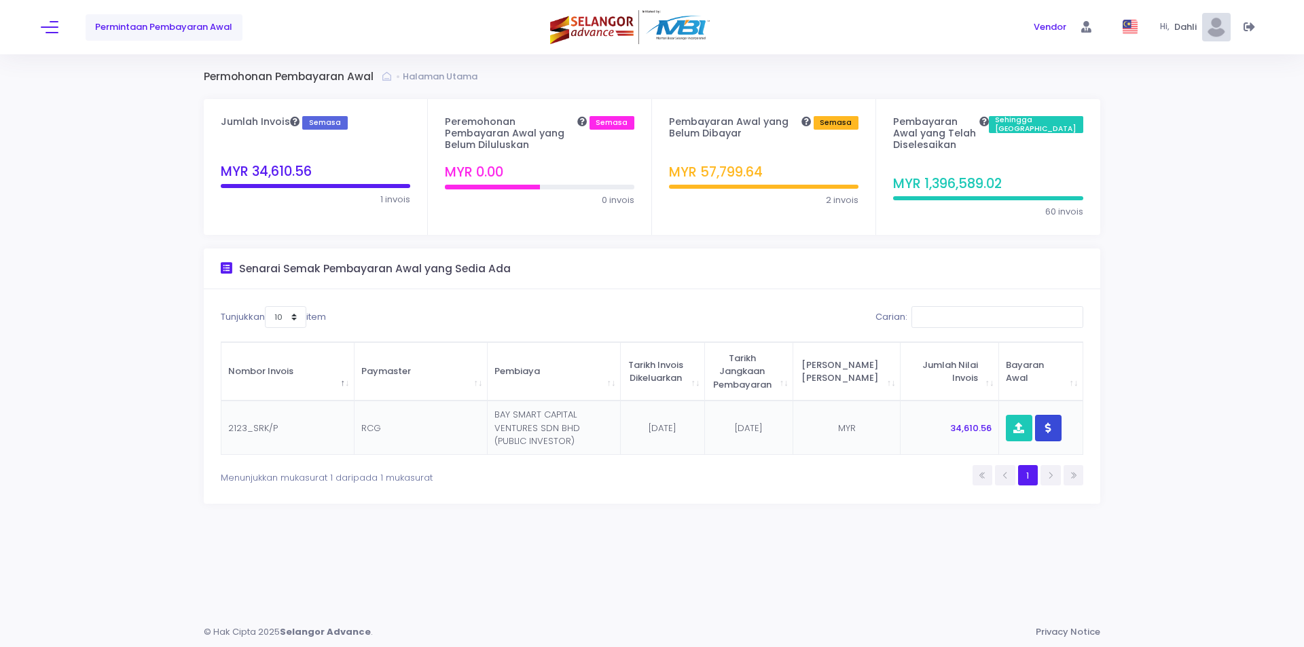
click at [1050, 415] on button "button" at bounding box center [1048, 428] width 26 height 26
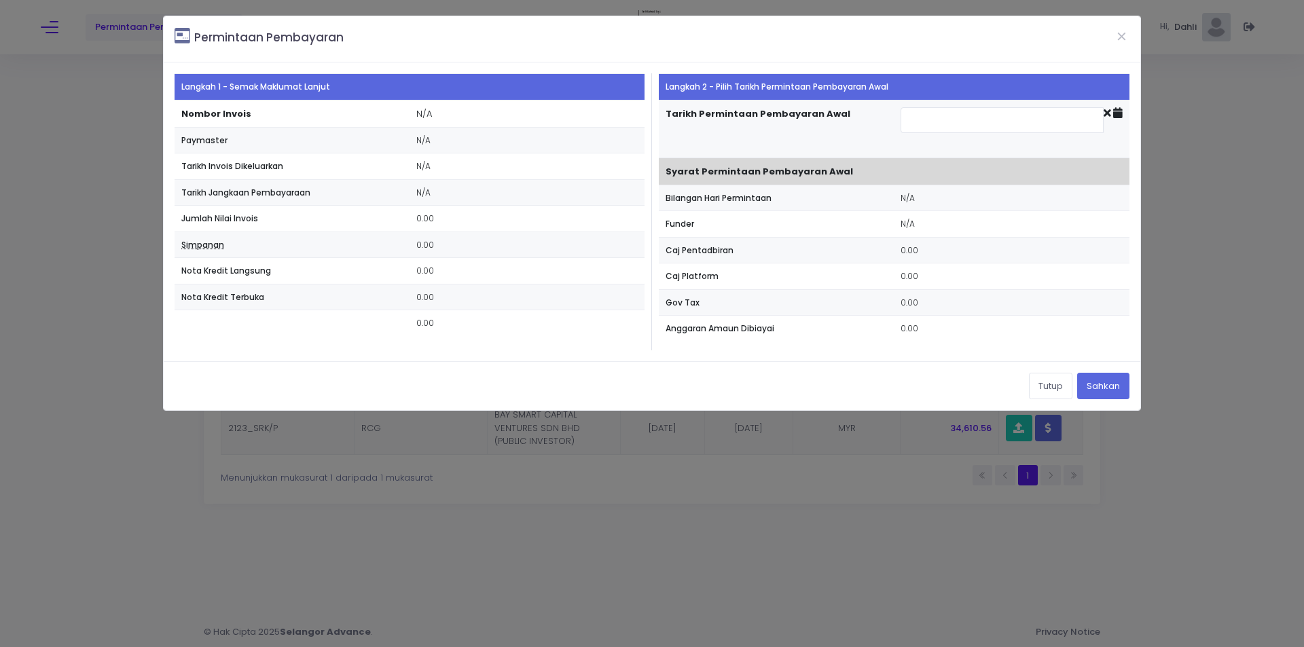
type input "[DATE]"
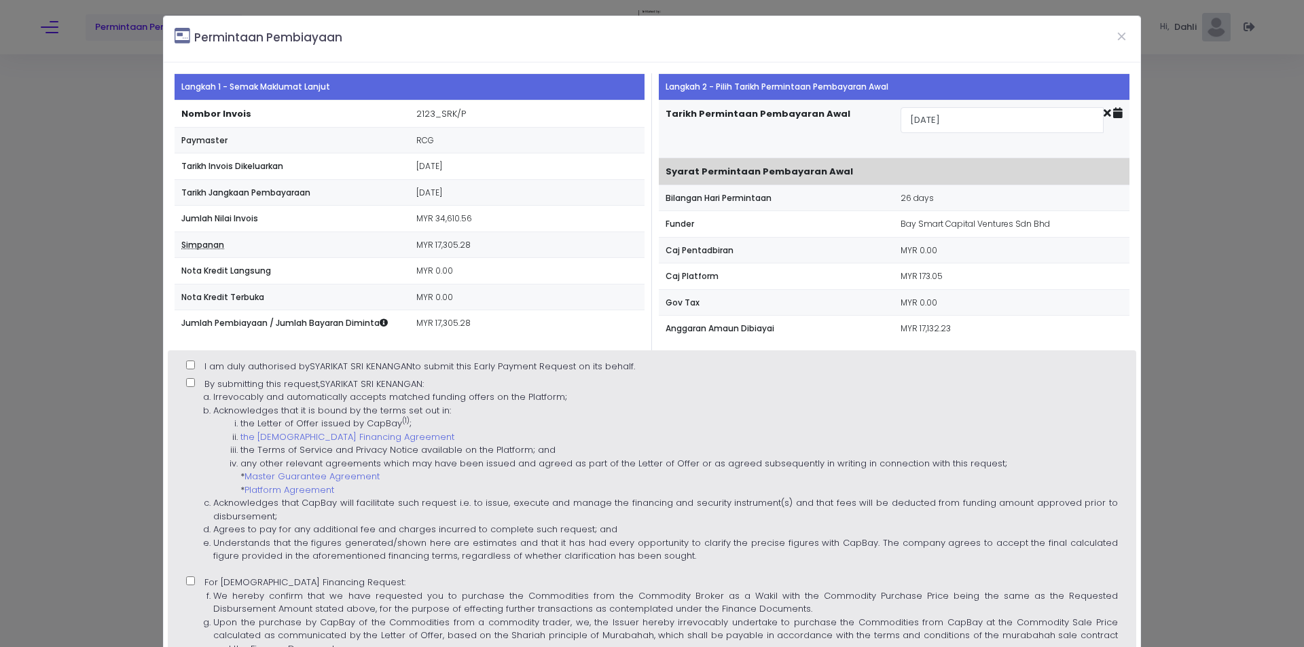
click at [1102, 387] on label "By submitting this request, SYARIKAT SRI KENANGAN : Irrevocably and automatical…" at bounding box center [652, 475] width 932 height 194
click at [195, 387] on input "By submitting this request, SYARIKAT SRI KENANGAN : Irrevocably and automatical…" at bounding box center [190, 382] width 9 height 9
checkbox input "true"
click at [186, 363] on input "I am duly authorised by SYARIKAT SRI KENANGAN to submit this Early Payment Requ…" at bounding box center [190, 365] width 9 height 9
checkbox input "true"
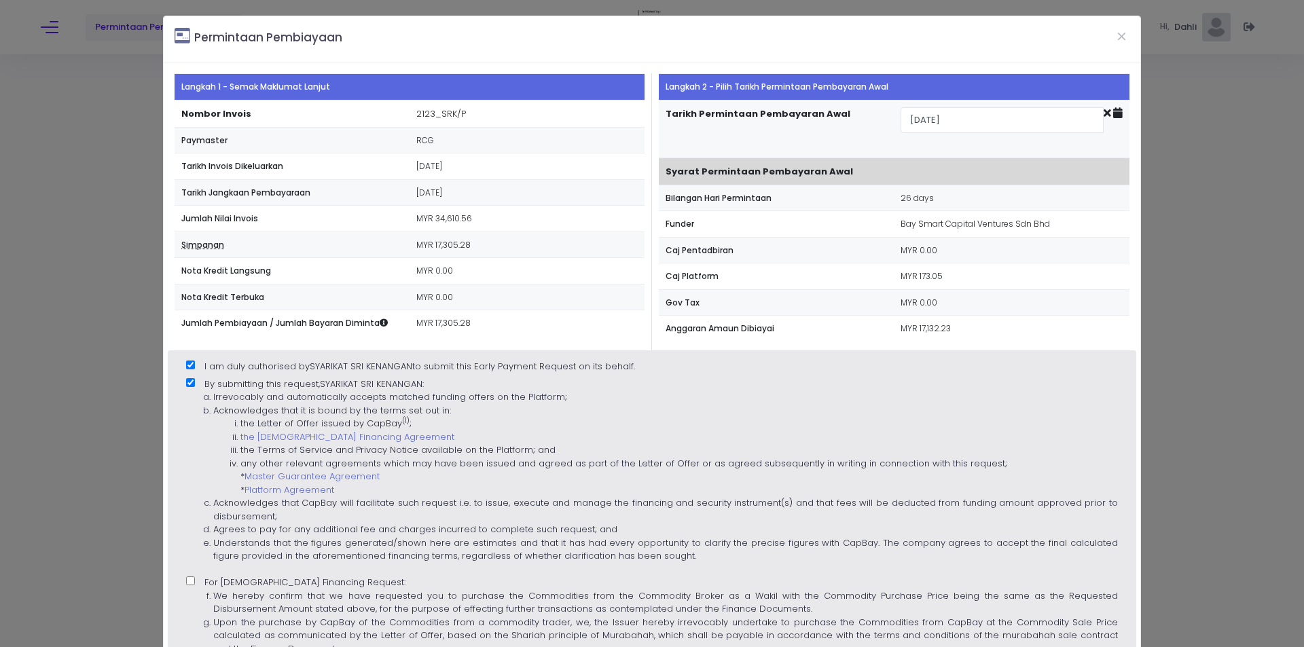
click at [188, 580] on input "For [DEMOGRAPHIC_DATA] Financing Request: We hereby confirm that we have reques…" at bounding box center [190, 581] width 9 height 9
checkbox input "true"
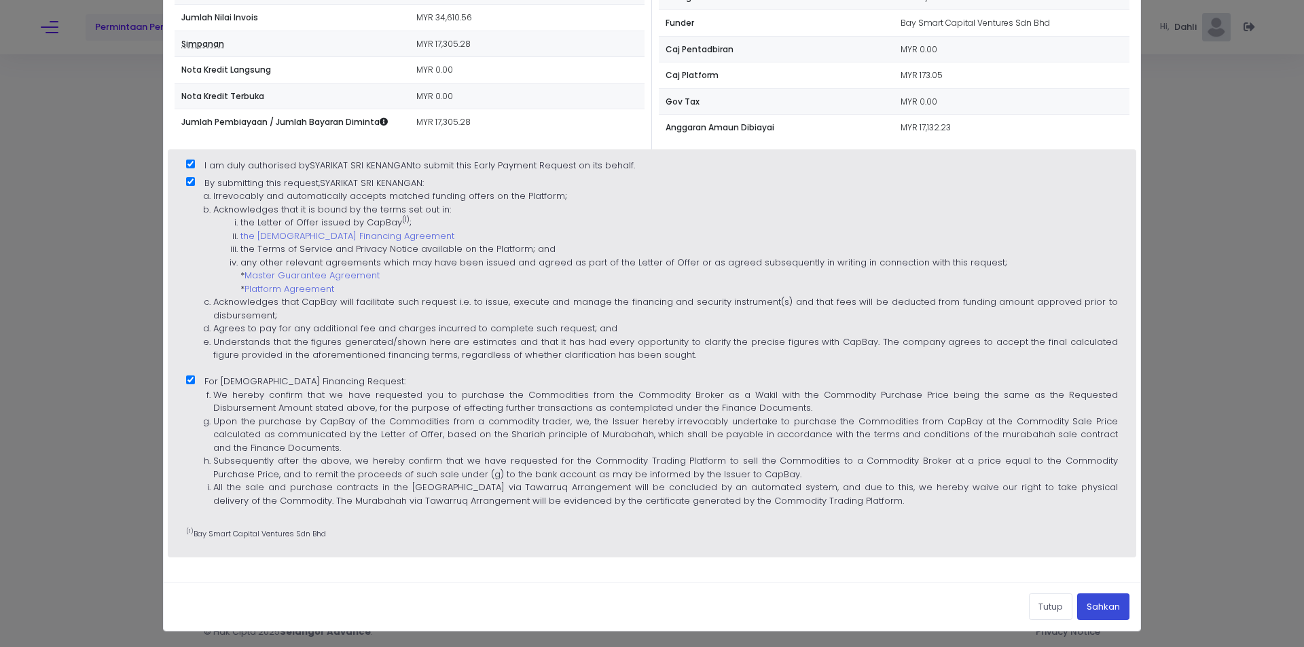
click at [1098, 608] on button "Sahkan" at bounding box center [1103, 607] width 52 height 26
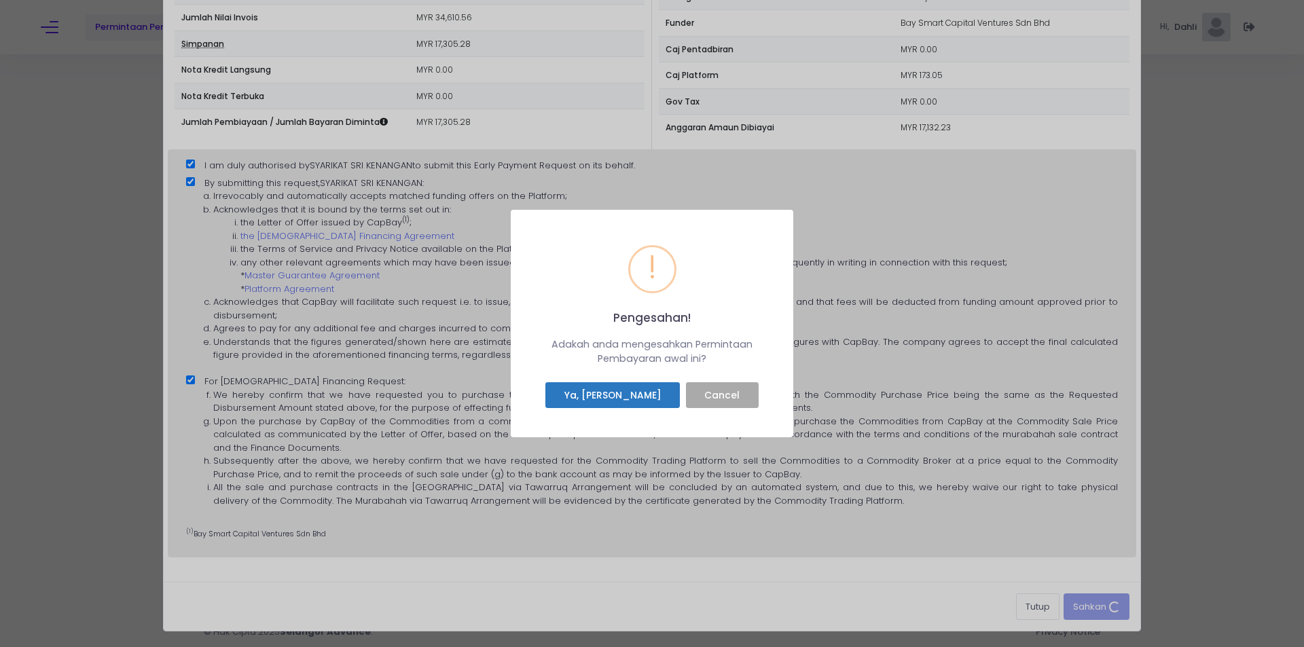
click at [655, 395] on button "Ya, [PERSON_NAME]" at bounding box center [612, 395] width 134 height 26
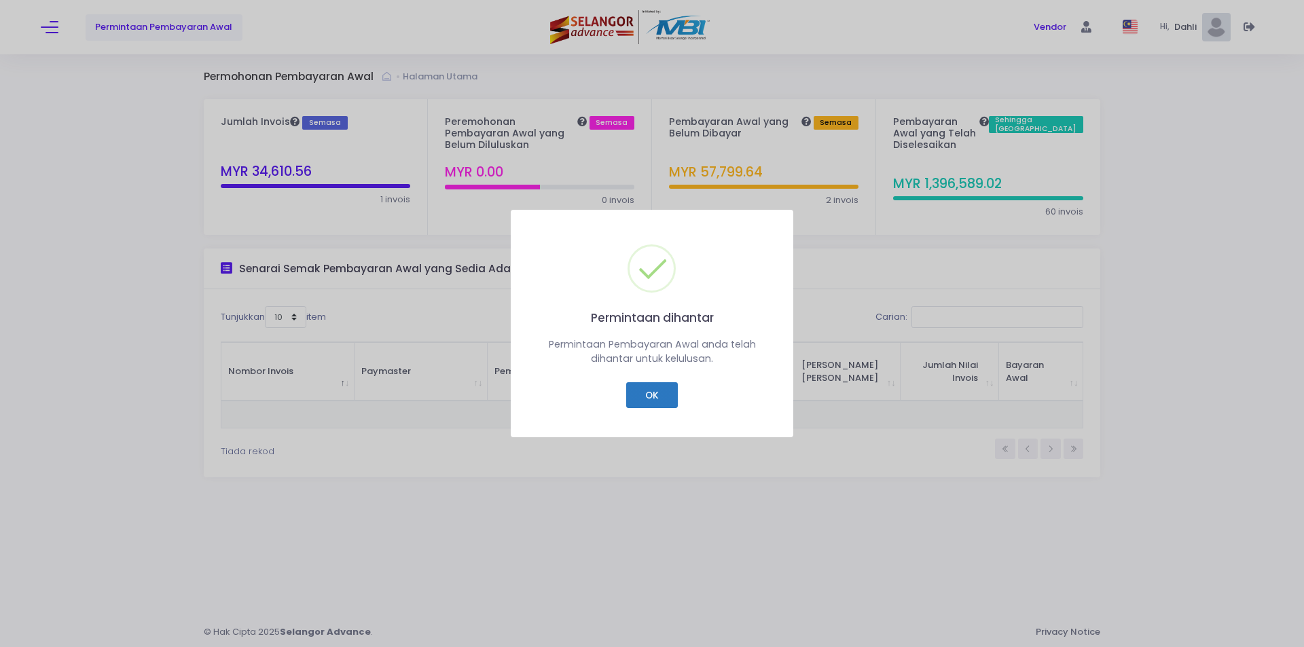
click at [658, 393] on button "OK" at bounding box center [651, 395] width 51 height 26
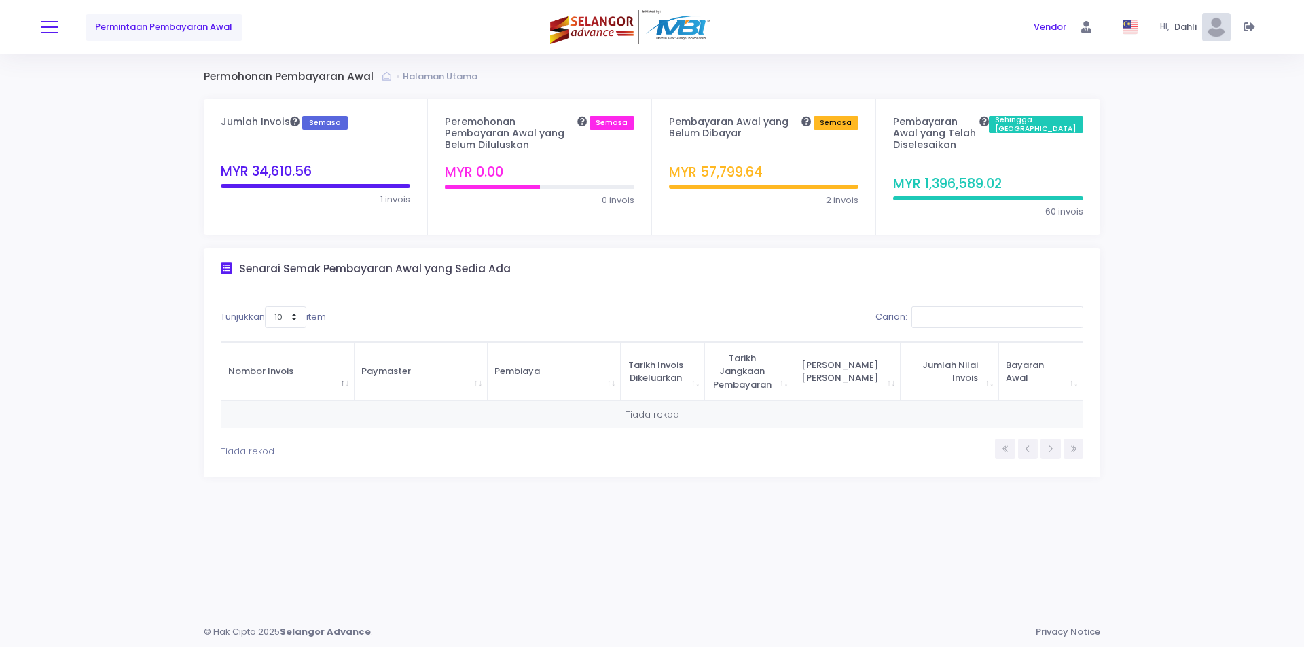
click at [54, 28] on button at bounding box center [50, 27] width 18 height 18
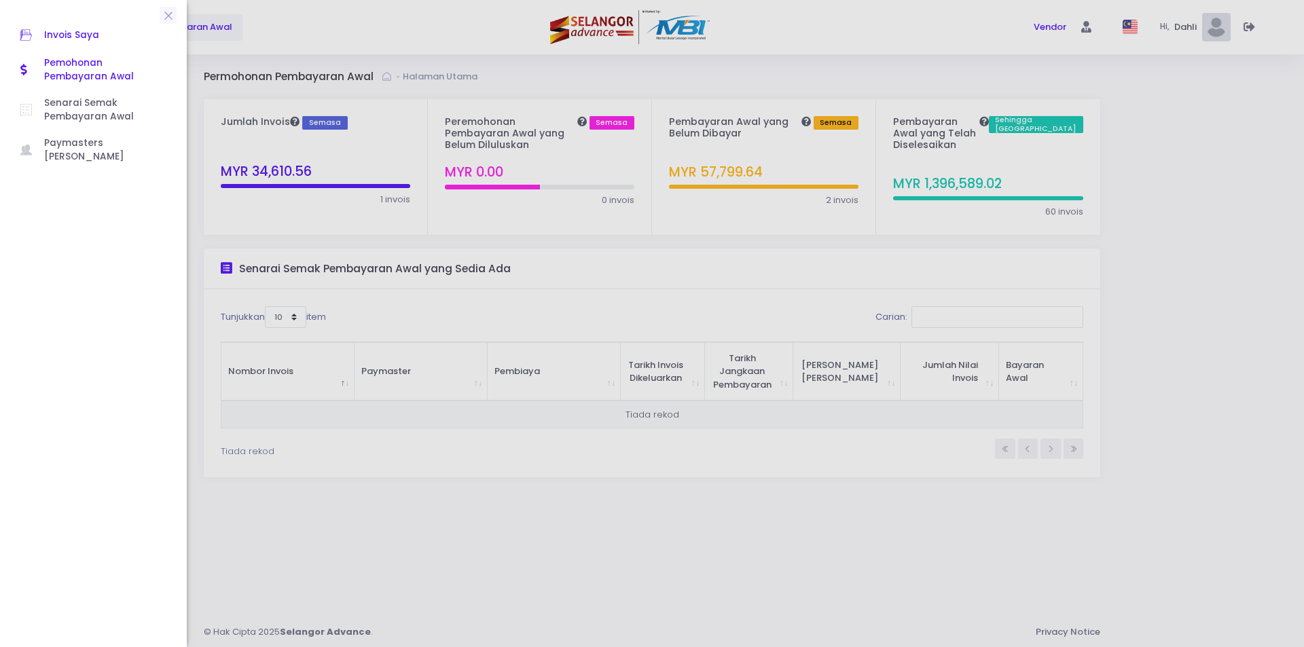
click at [70, 33] on span "Invois Saya" at bounding box center [105, 35] width 122 height 18
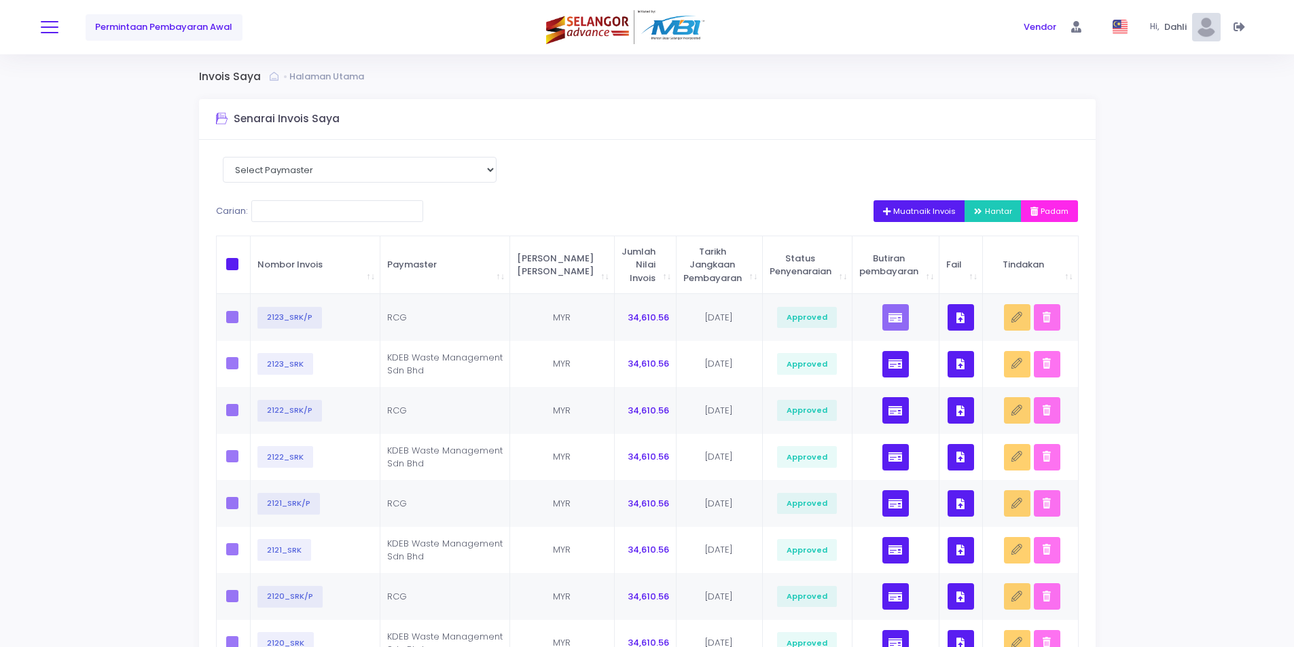
click at [47, 24] on button at bounding box center [50, 27] width 18 height 18
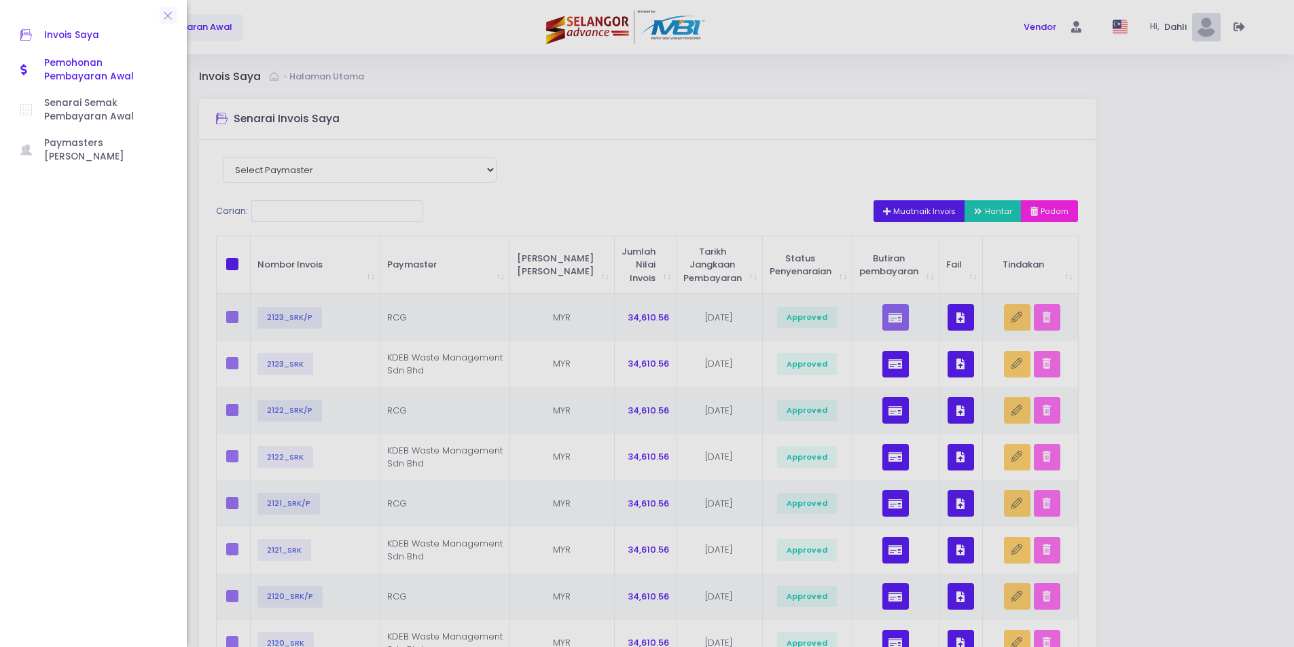
click at [69, 70] on span "Pemohonan Pembayaran Awal" at bounding box center [105, 70] width 122 height 28
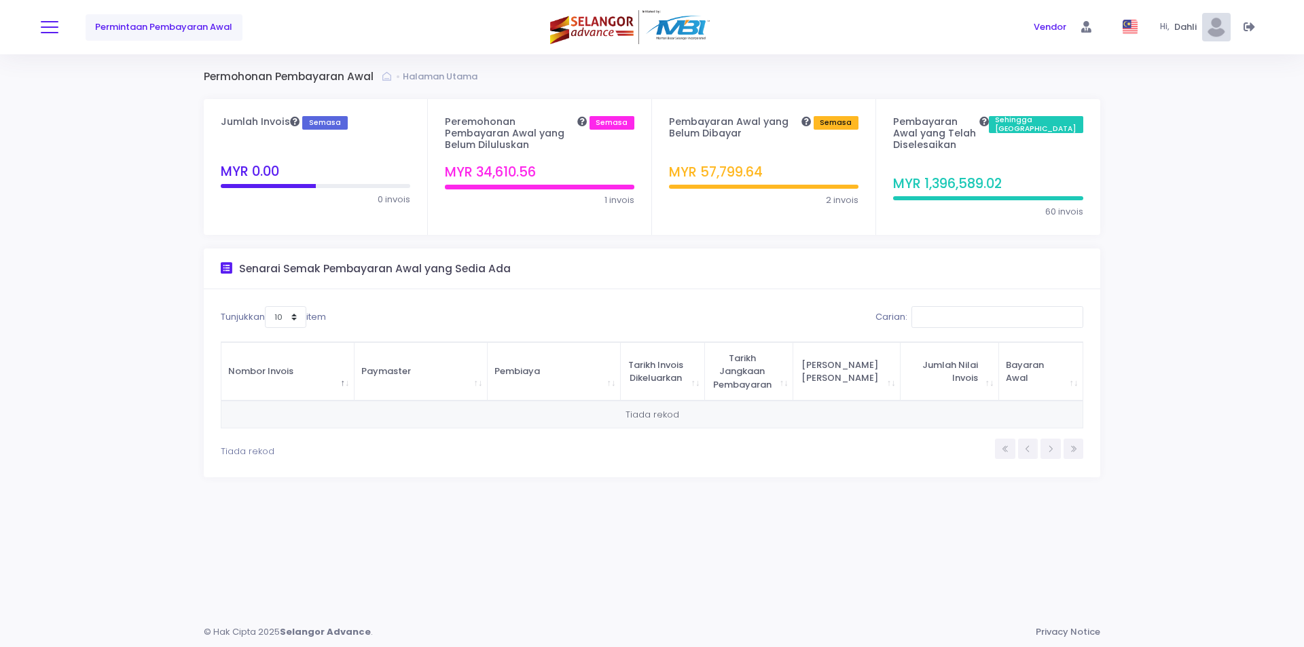
click at [50, 27] on span at bounding box center [50, 26] width 18 height 1
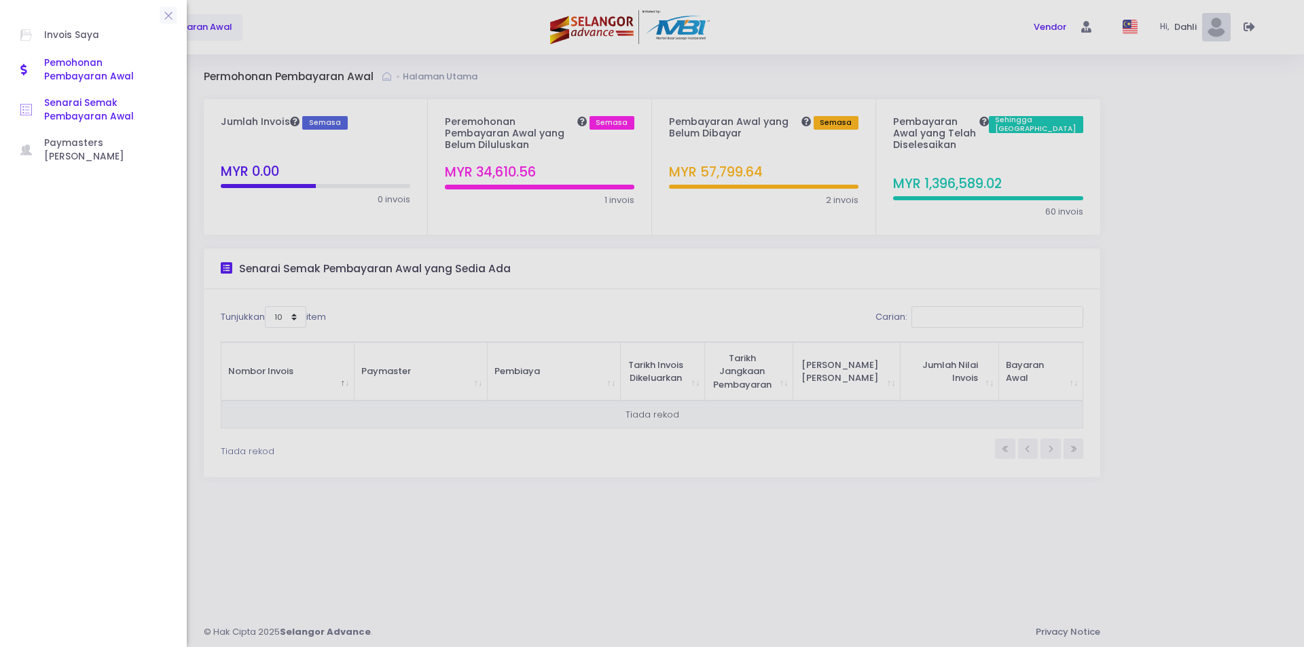
click at [69, 113] on span "Senarai Semak Pembayaran Awal" at bounding box center [105, 110] width 122 height 28
